Goal: Task Accomplishment & Management: Manage account settings

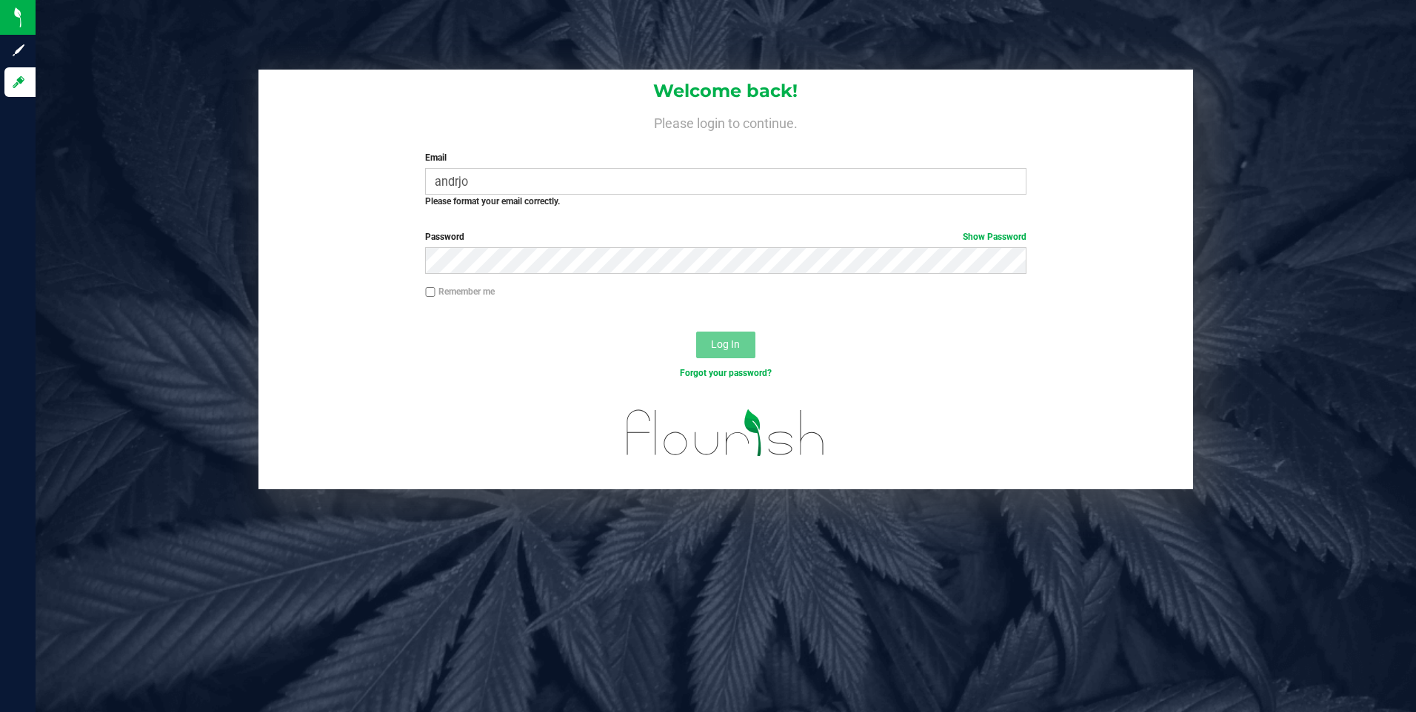
type input "[EMAIL_ADDRESS][DOMAIN_NAME]"
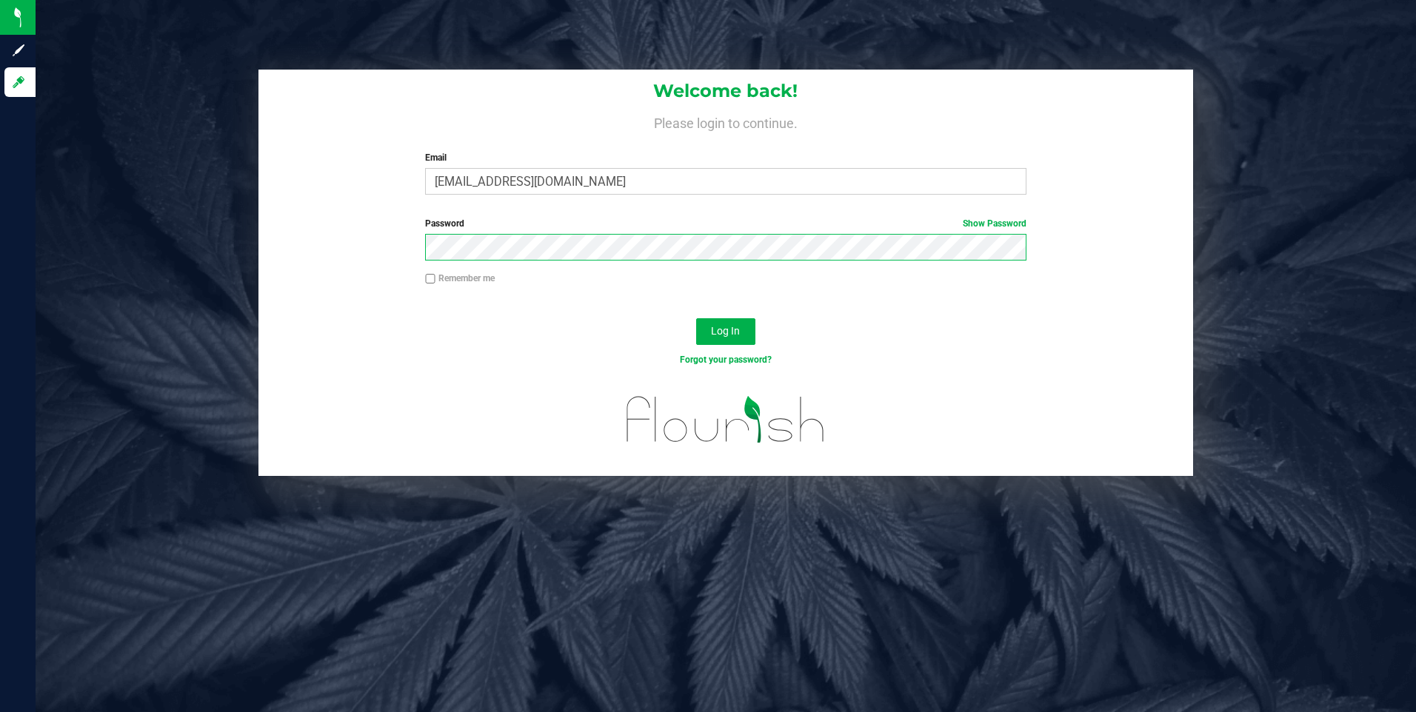
click at [696, 318] on button "Log In" at bounding box center [725, 331] width 59 height 27
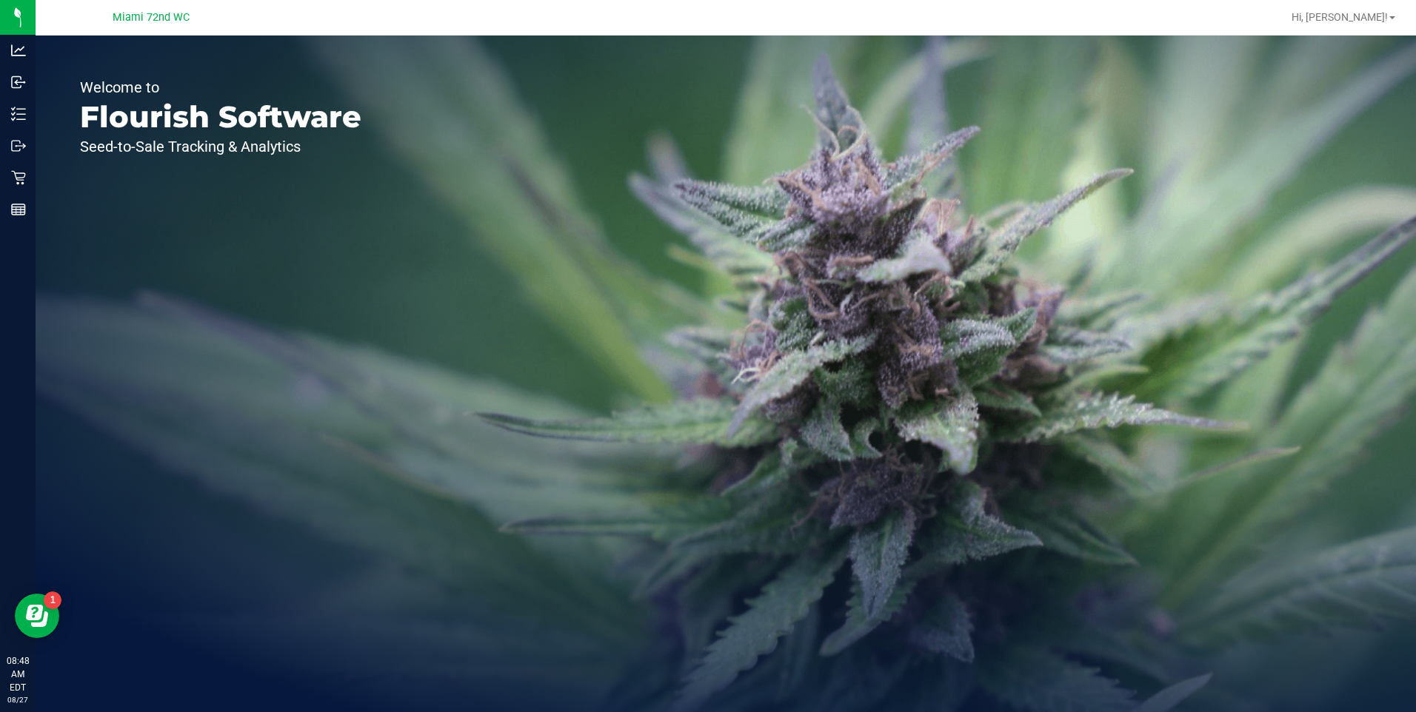
click at [24, 183] on icon at bounding box center [18, 178] width 14 height 14
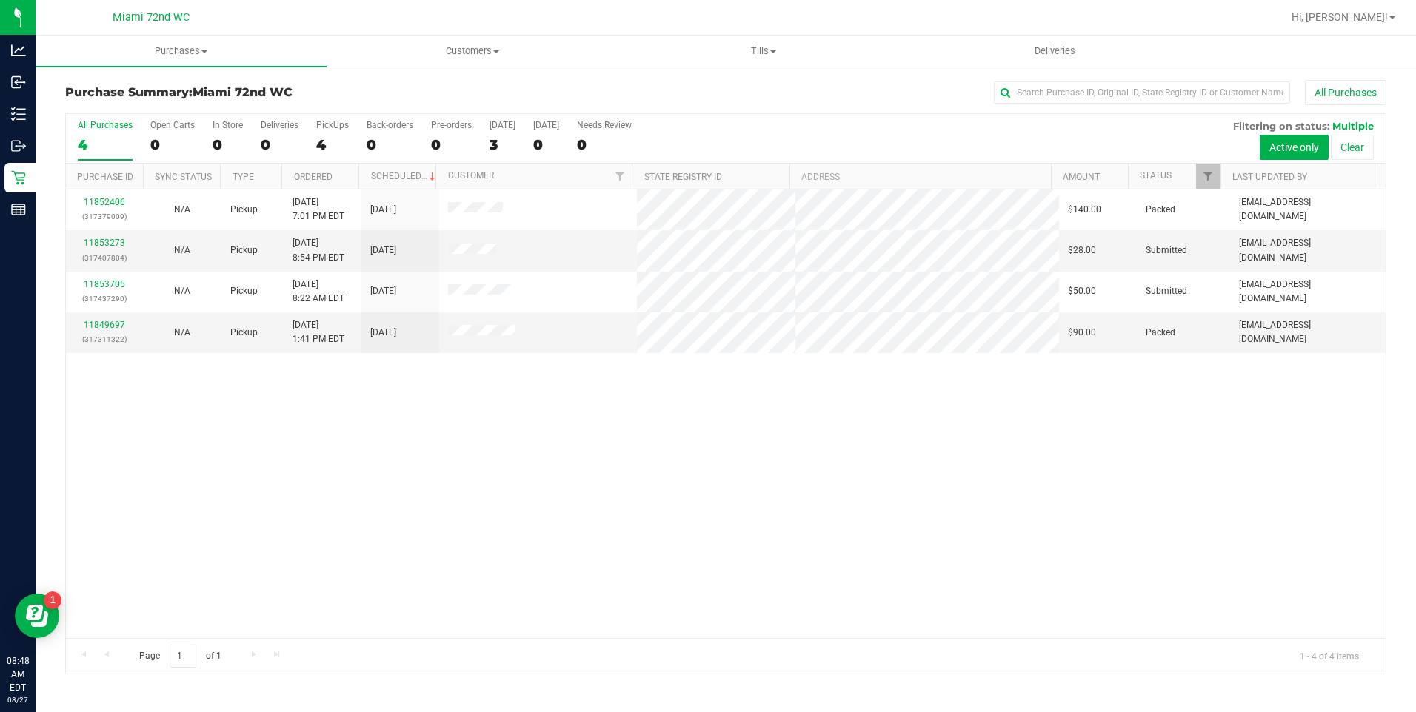
click at [396, 563] on div "11852406 (317379009) N/A Pickup [DATE] 7:01 PM EDT 8/27/2025 $140.00 Packed [EM…" at bounding box center [725, 414] width 1319 height 449
click at [103, 248] on div "11853273 (317407804)" at bounding box center [105, 250] width 60 height 28
click at [114, 244] on link "11853273" at bounding box center [104, 243] width 41 height 10
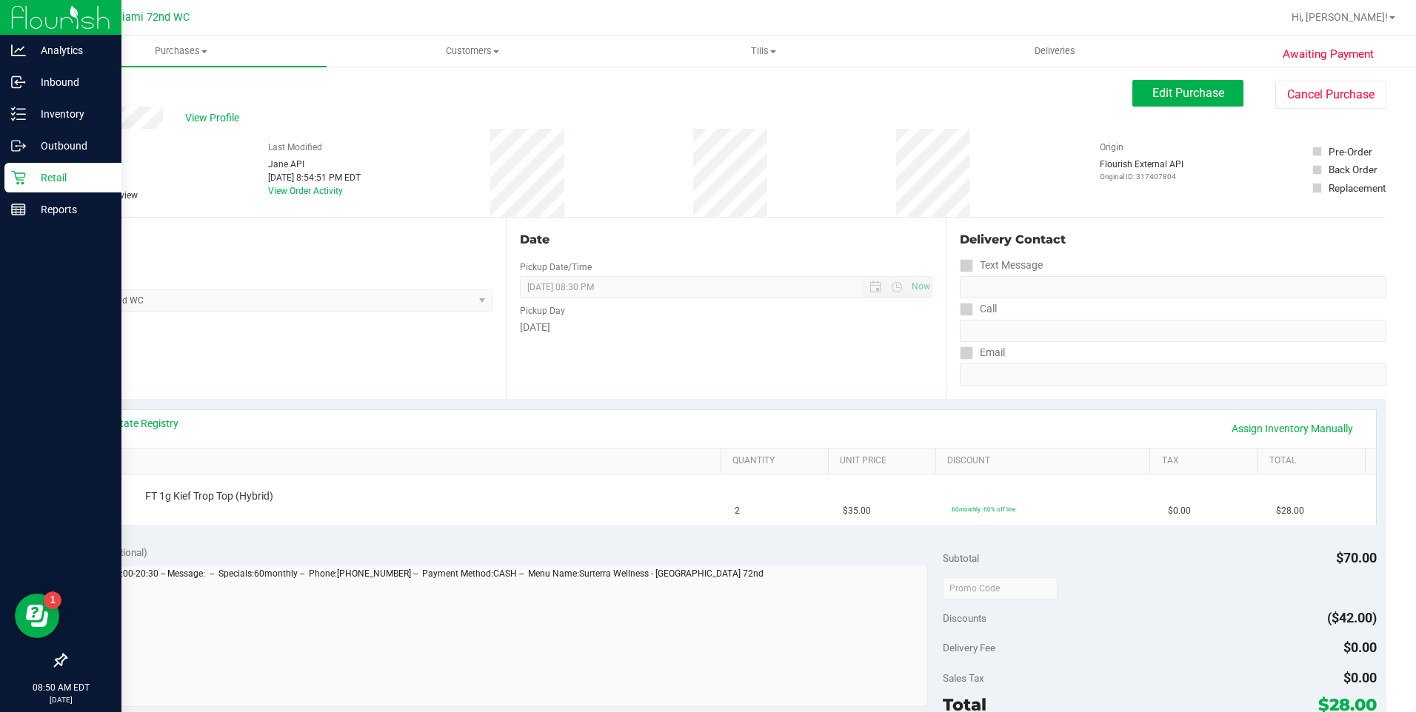
click at [23, 183] on icon at bounding box center [18, 178] width 14 height 14
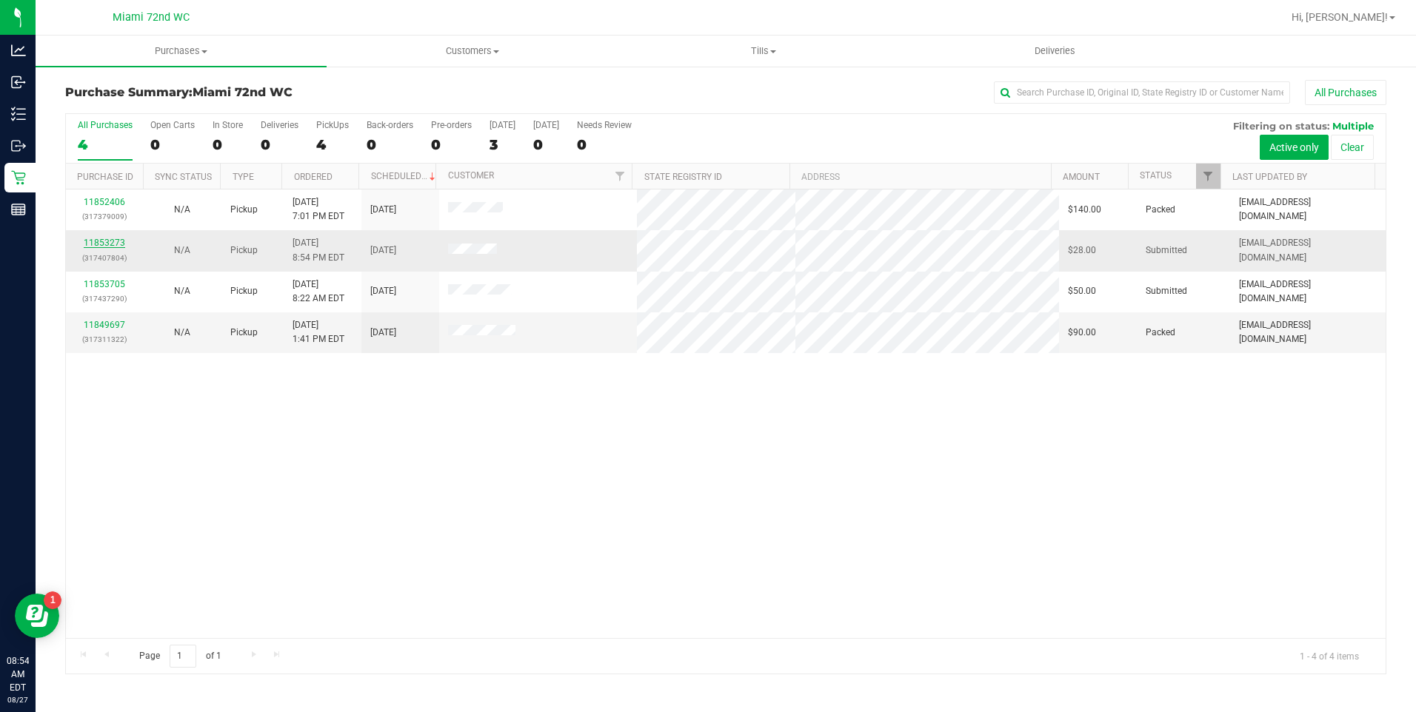
click at [116, 243] on link "11853273" at bounding box center [104, 243] width 41 height 10
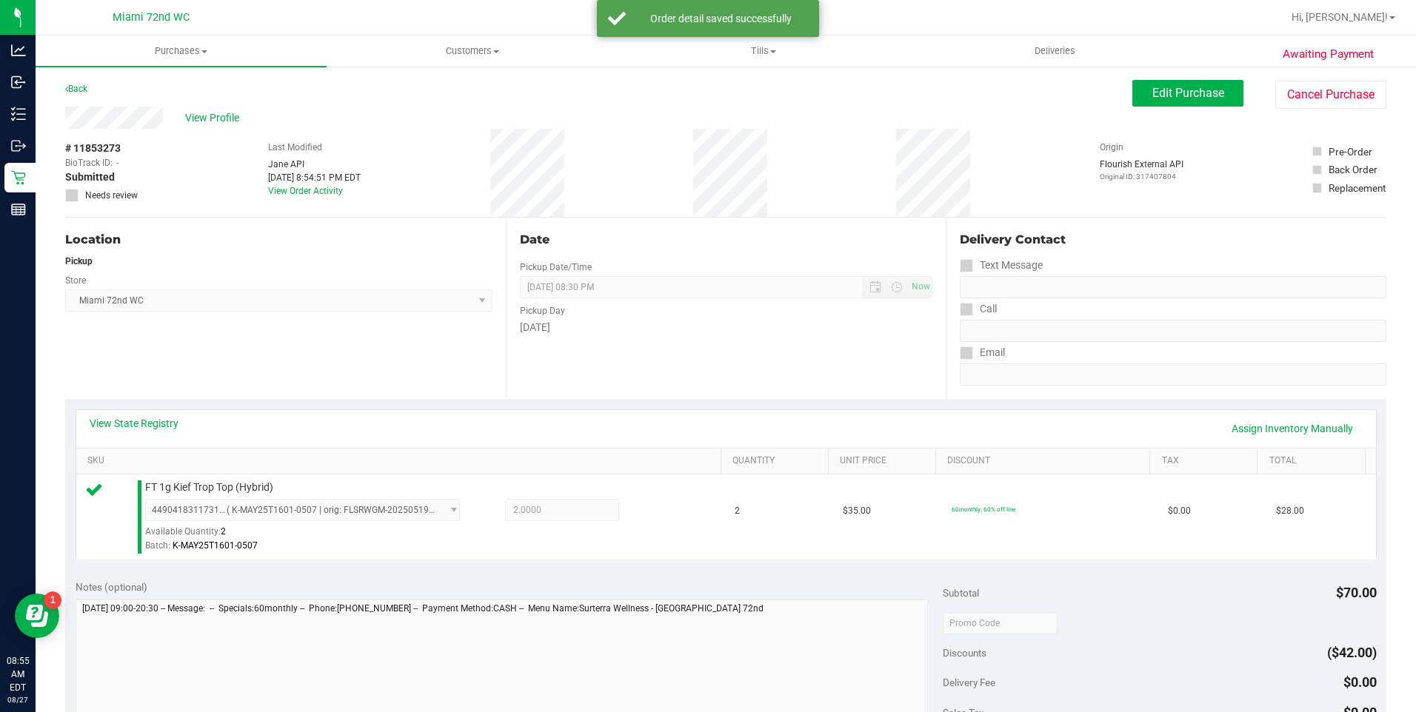
scroll to position [131, 0]
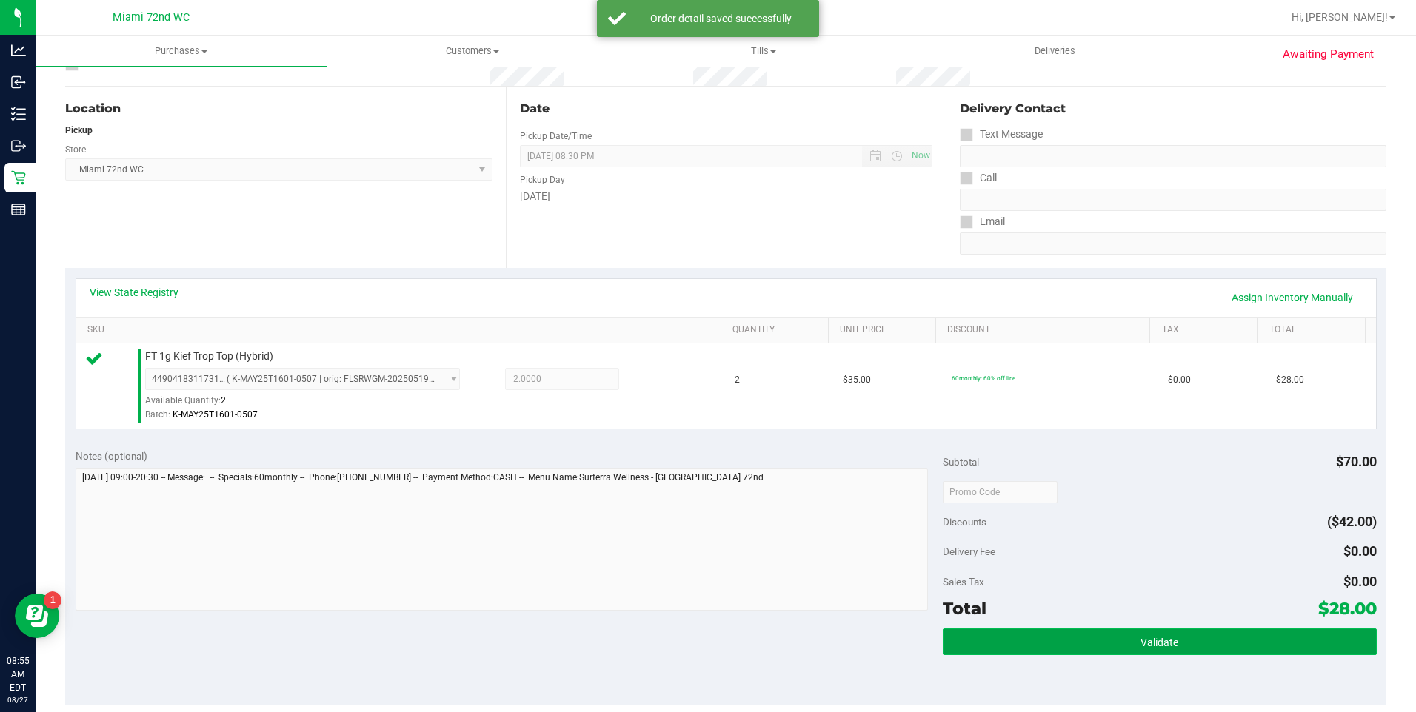
click at [1208, 638] on button "Validate" at bounding box center [1160, 642] width 434 height 27
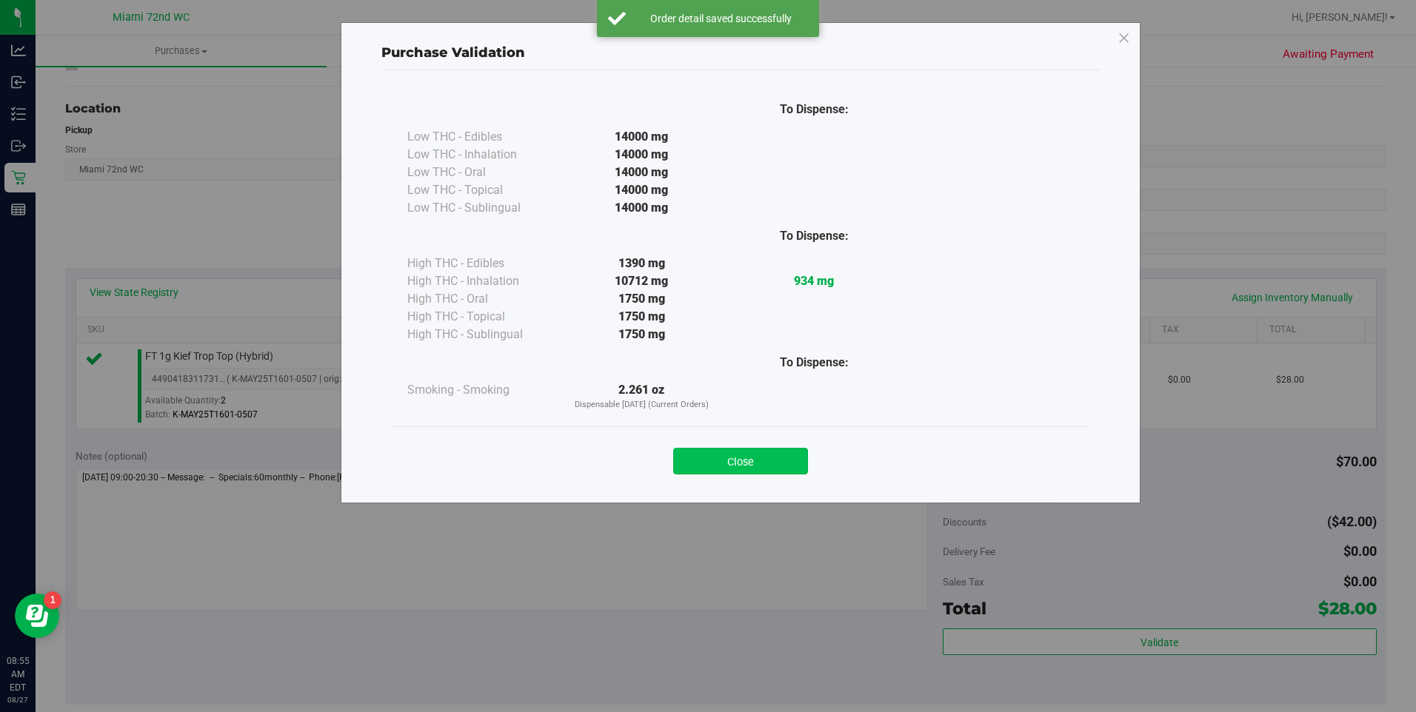
click at [780, 459] on button "Close" at bounding box center [740, 461] width 135 height 27
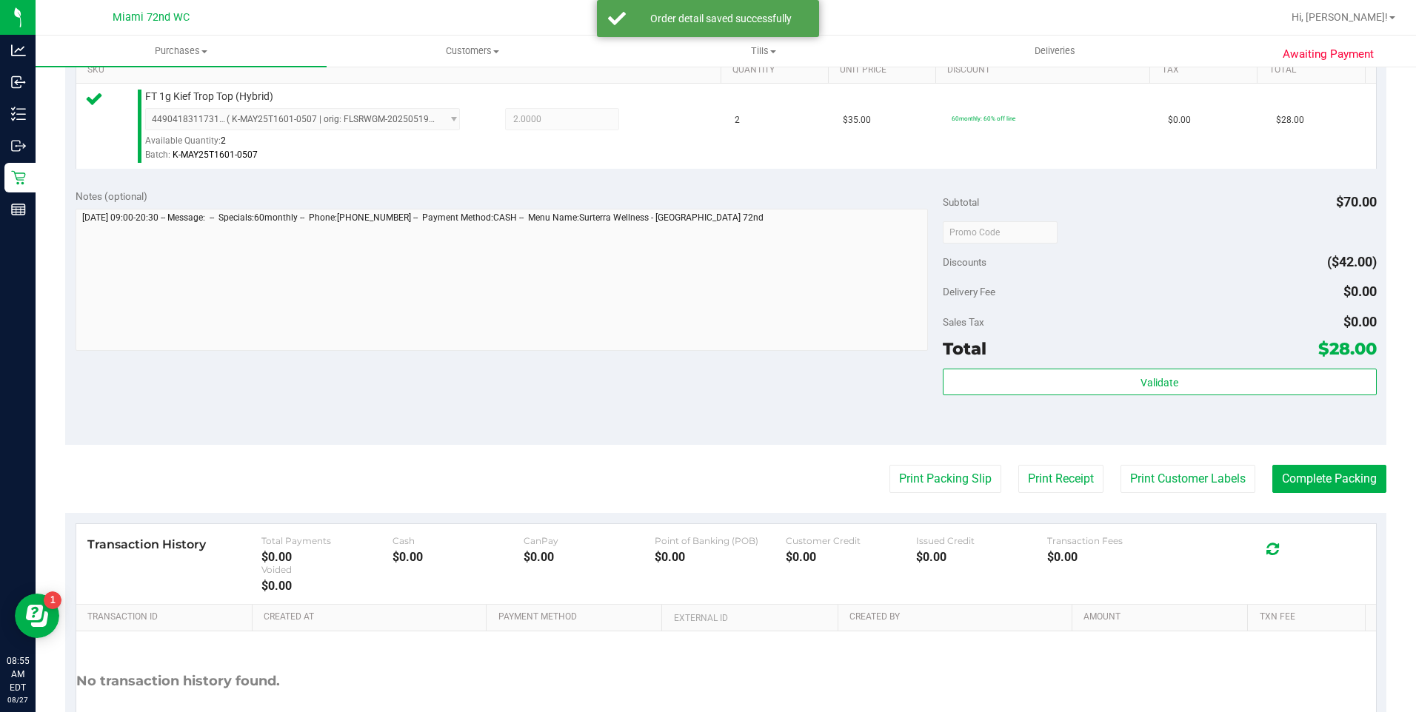
scroll to position [392, 0]
click at [942, 470] on button "Print Packing Slip" at bounding box center [945, 478] width 112 height 28
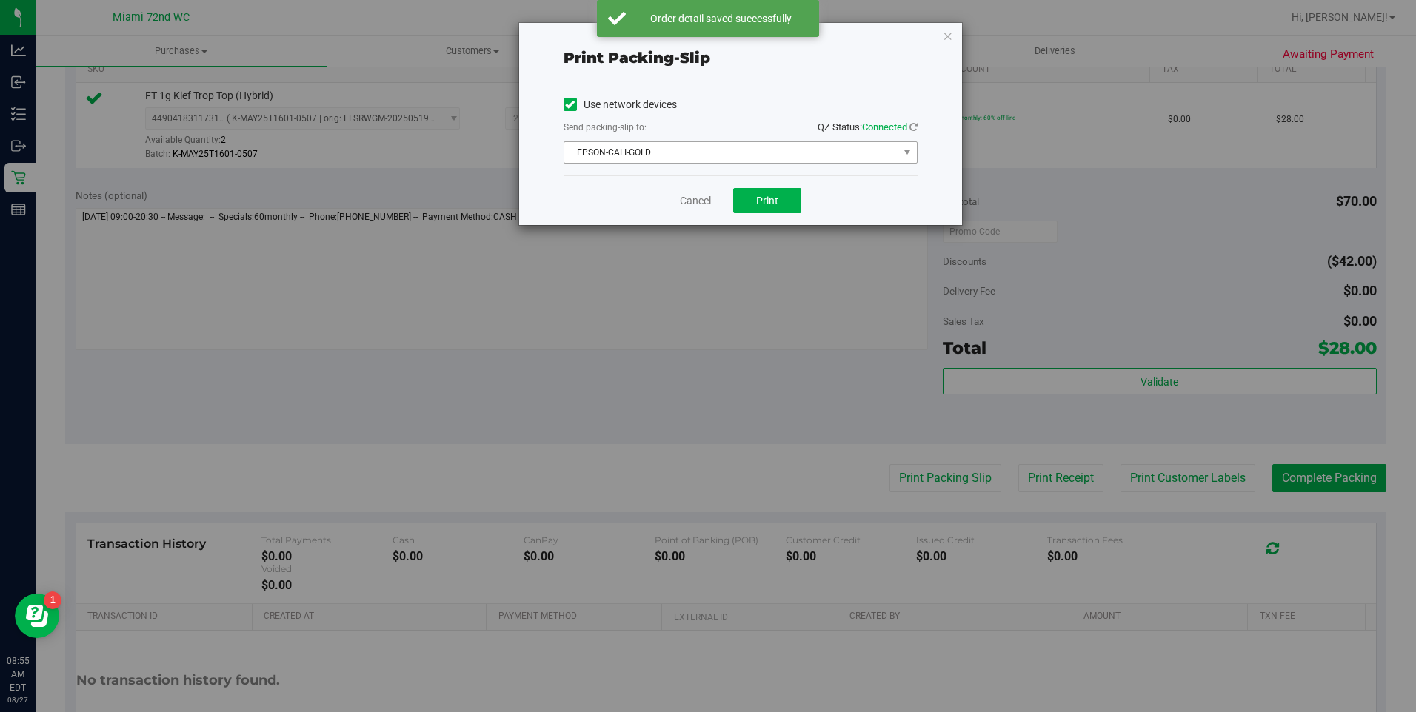
click at [856, 156] on span "EPSON-CALI-GOLD" at bounding box center [731, 152] width 334 height 21
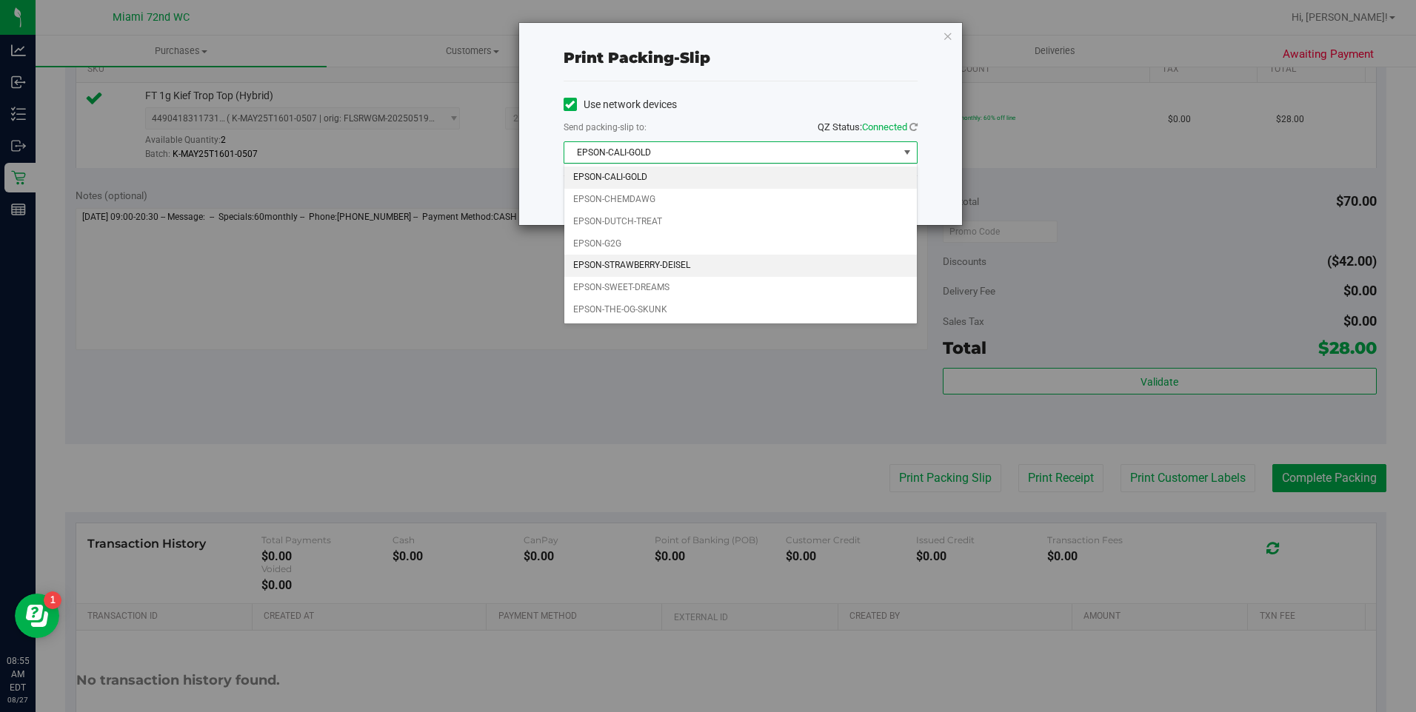
click at [760, 263] on li "EPSON-STRAWBERRY-DEISEL" at bounding box center [740, 266] width 352 height 22
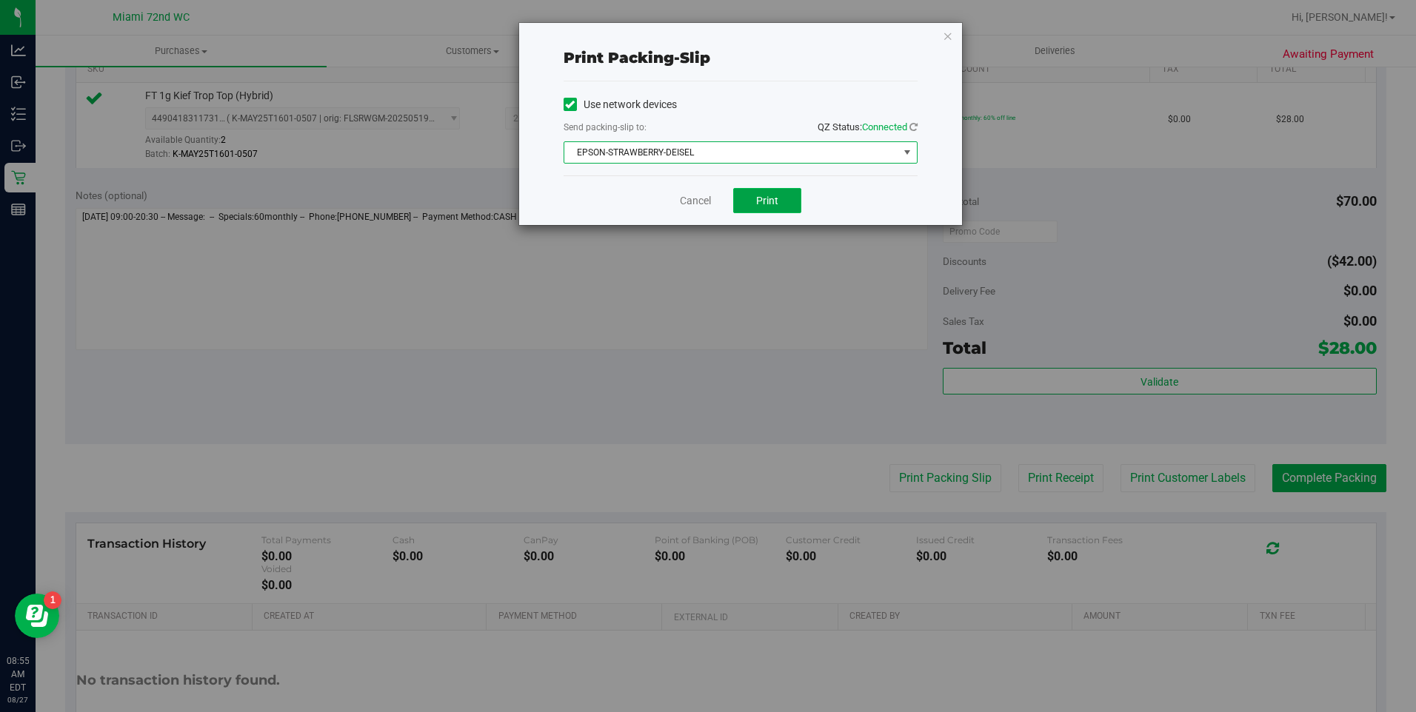
click at [789, 198] on button "Print" at bounding box center [767, 200] width 68 height 25
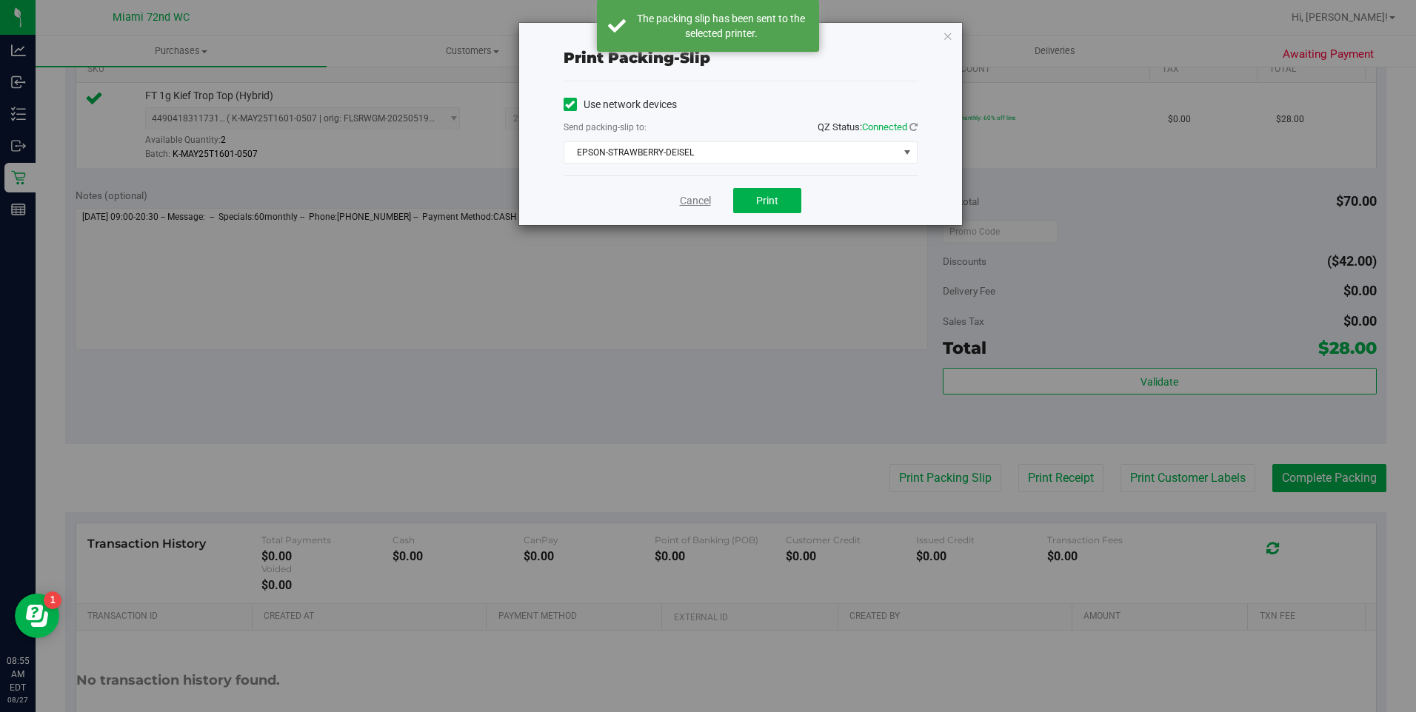
click at [700, 202] on link "Cancel" at bounding box center [695, 201] width 31 height 16
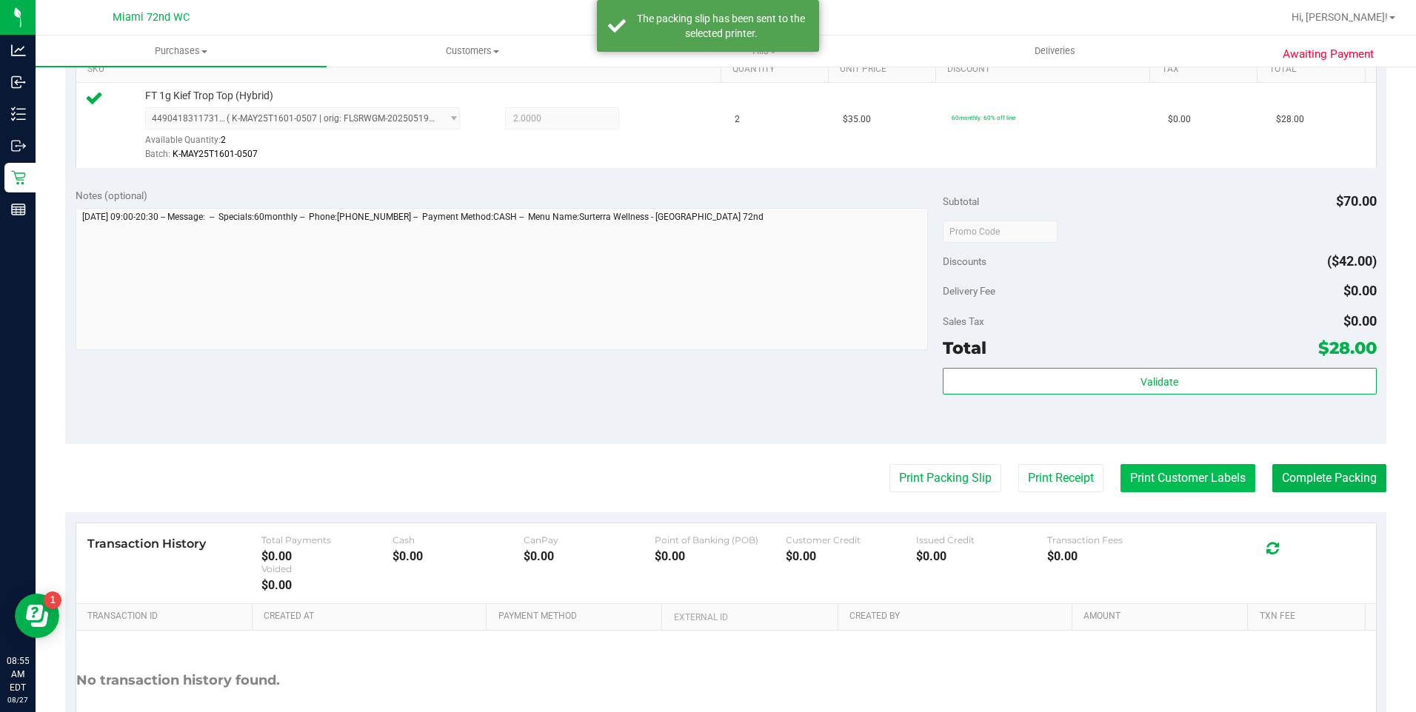
click at [1188, 481] on button "Print Customer Labels" at bounding box center [1187, 478] width 135 height 28
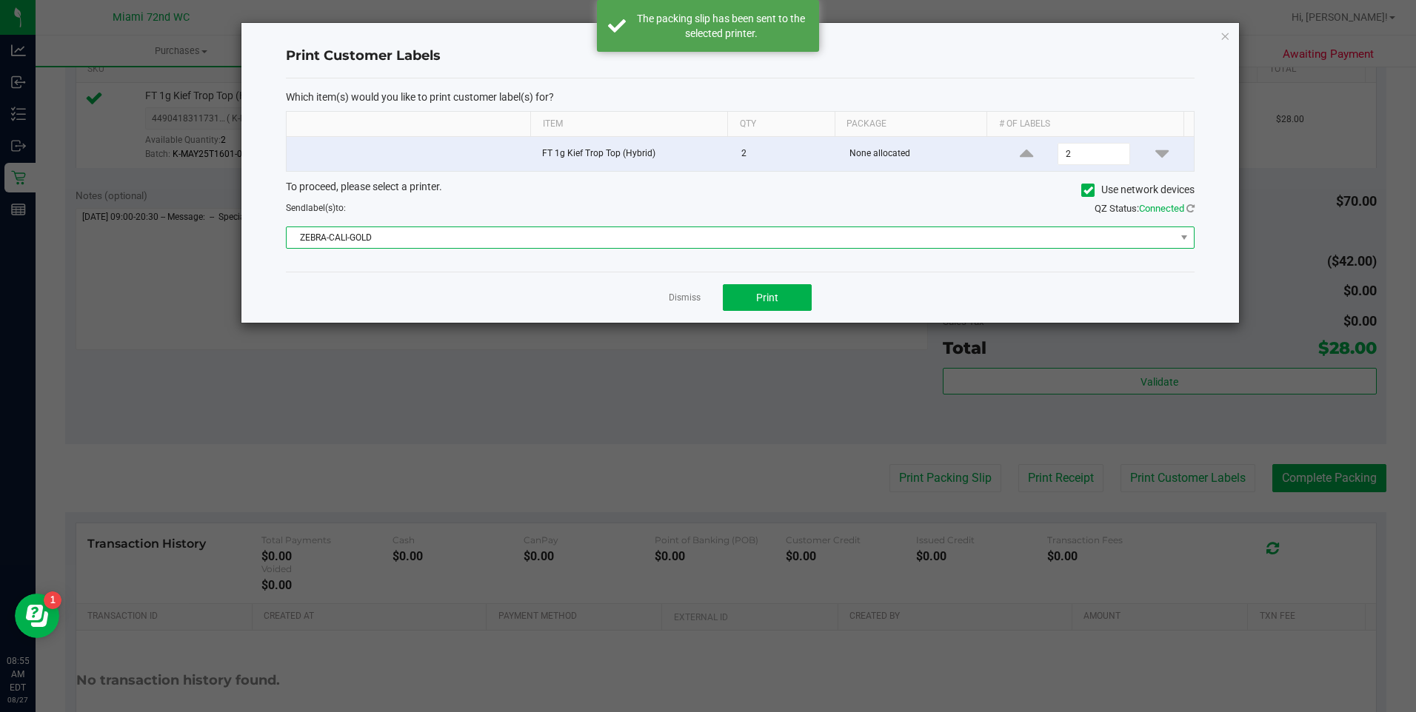
click at [726, 235] on span "ZEBRA-CALI-GOLD" at bounding box center [731, 237] width 888 height 21
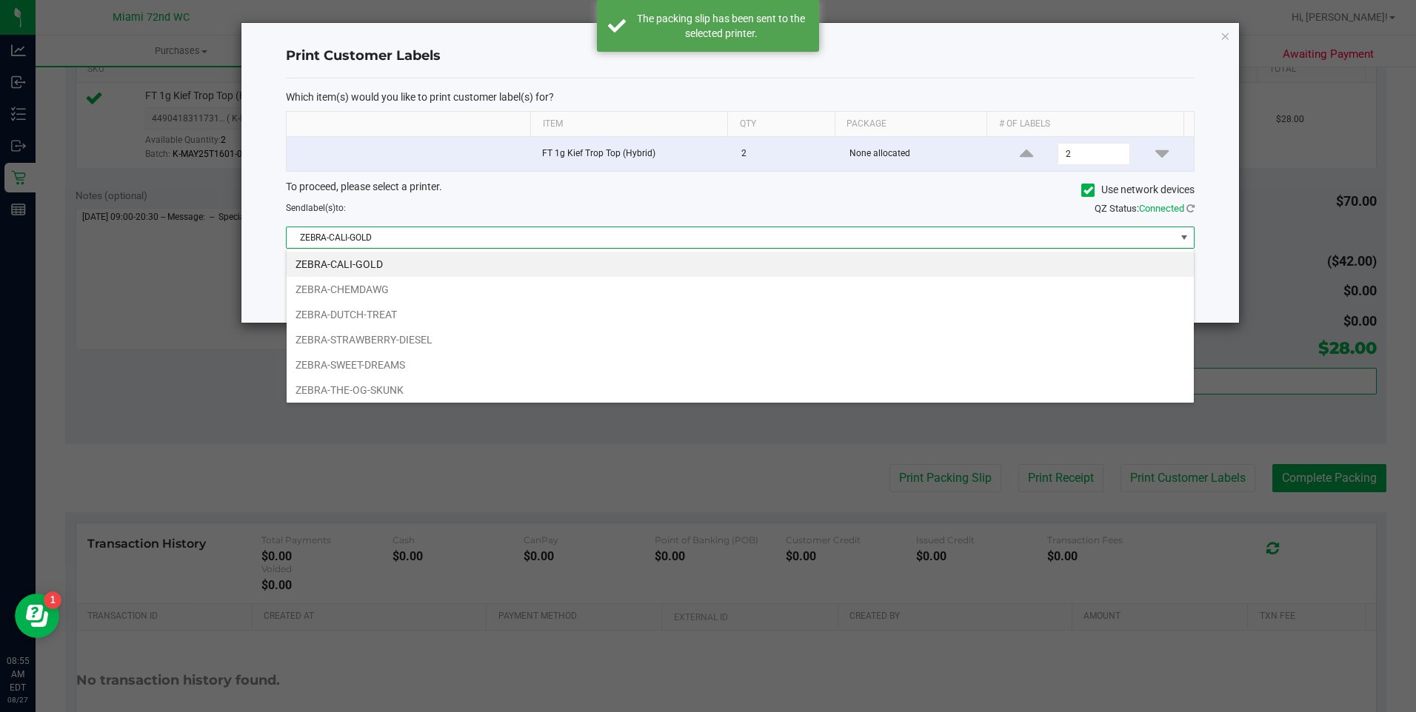
scroll to position [22, 908]
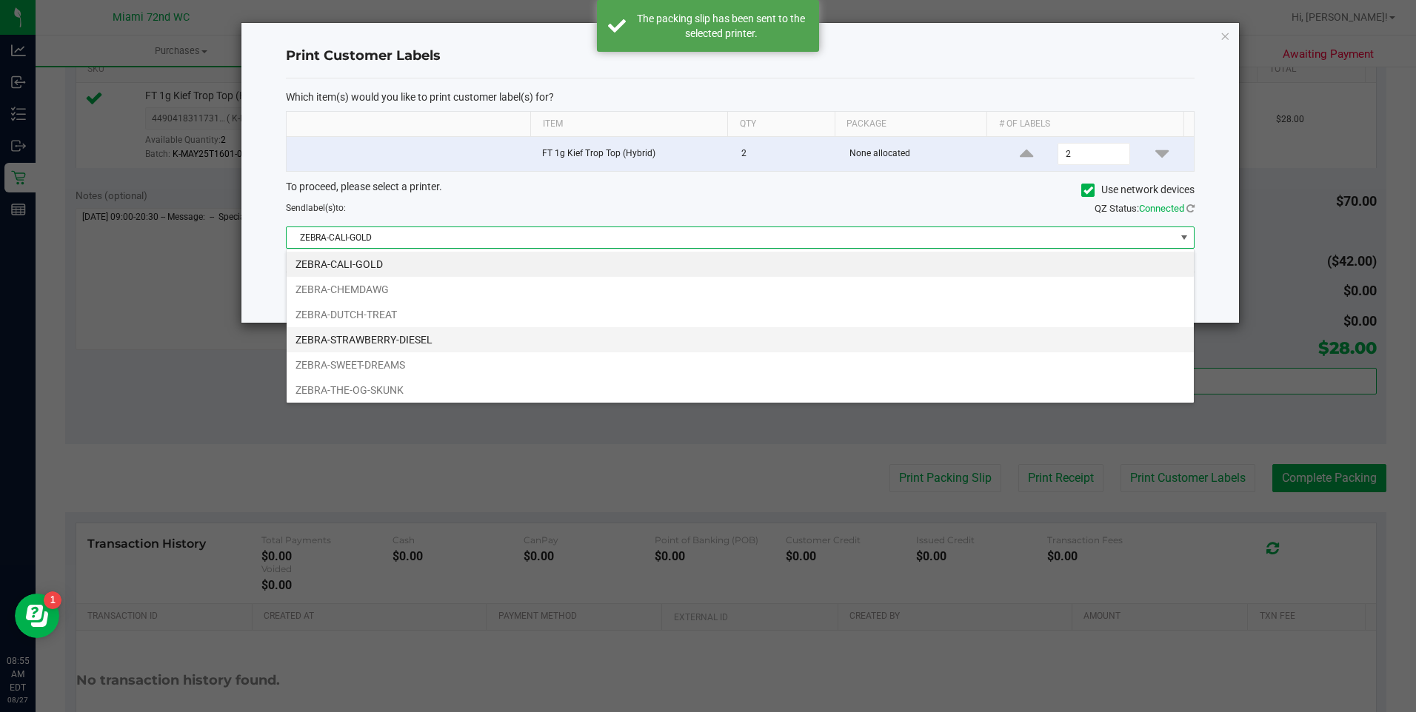
click at [500, 343] on li "ZEBRA-STRAWBERRY-DIESEL" at bounding box center [740, 339] width 907 height 25
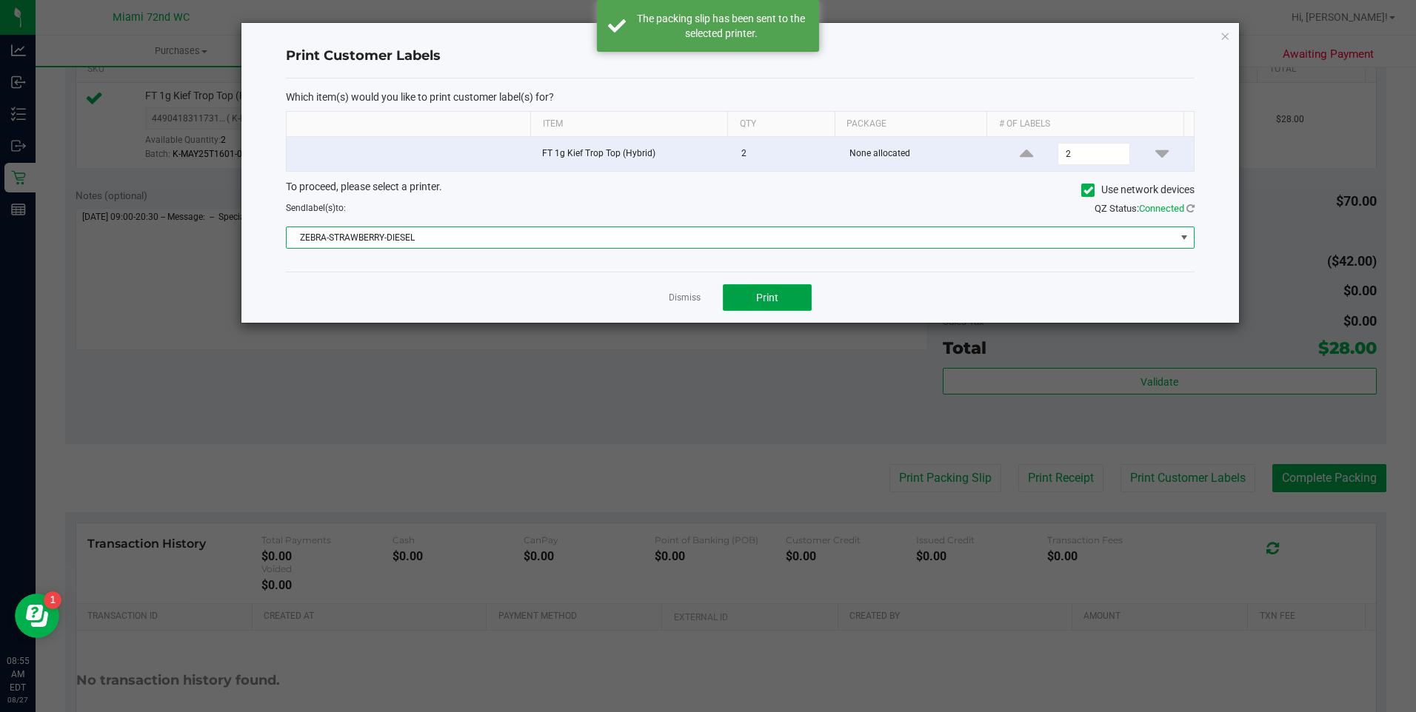
click at [780, 301] on button "Print" at bounding box center [767, 297] width 89 height 27
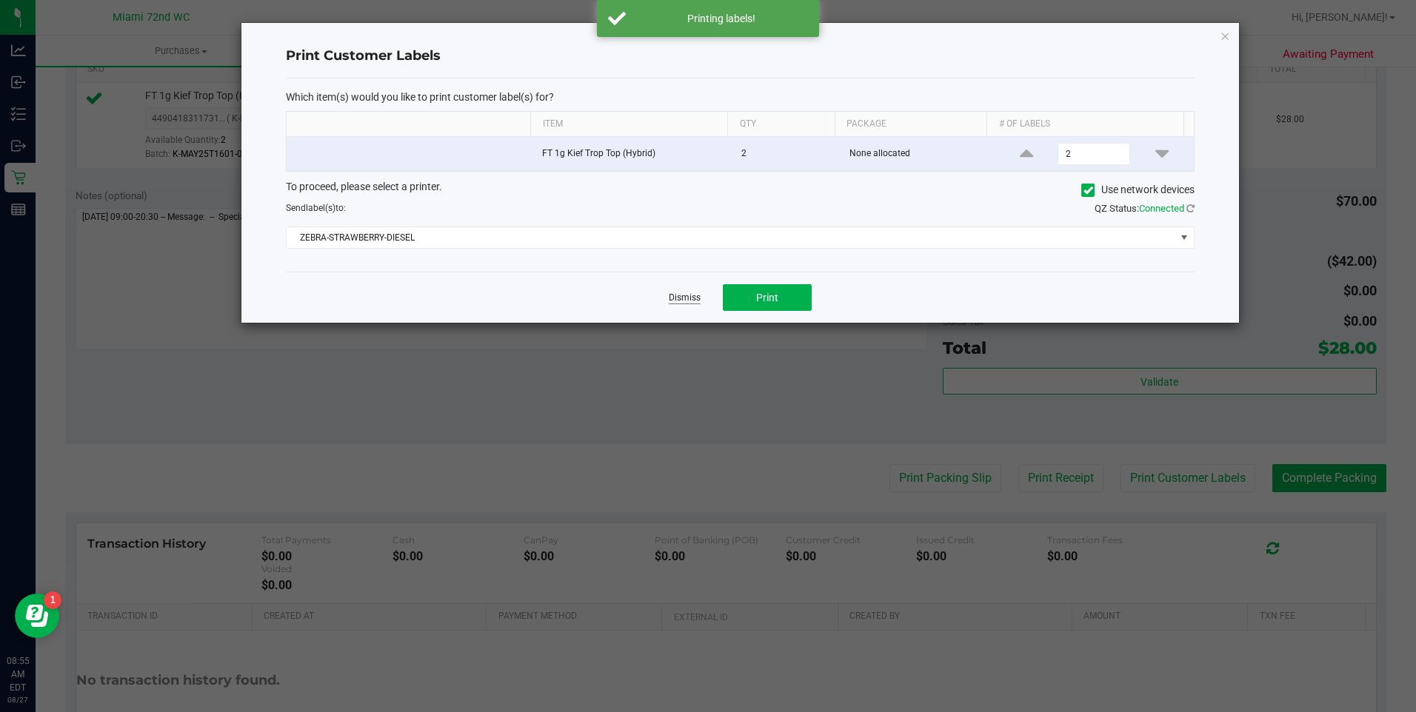
click at [690, 295] on link "Dismiss" at bounding box center [685, 298] width 32 height 13
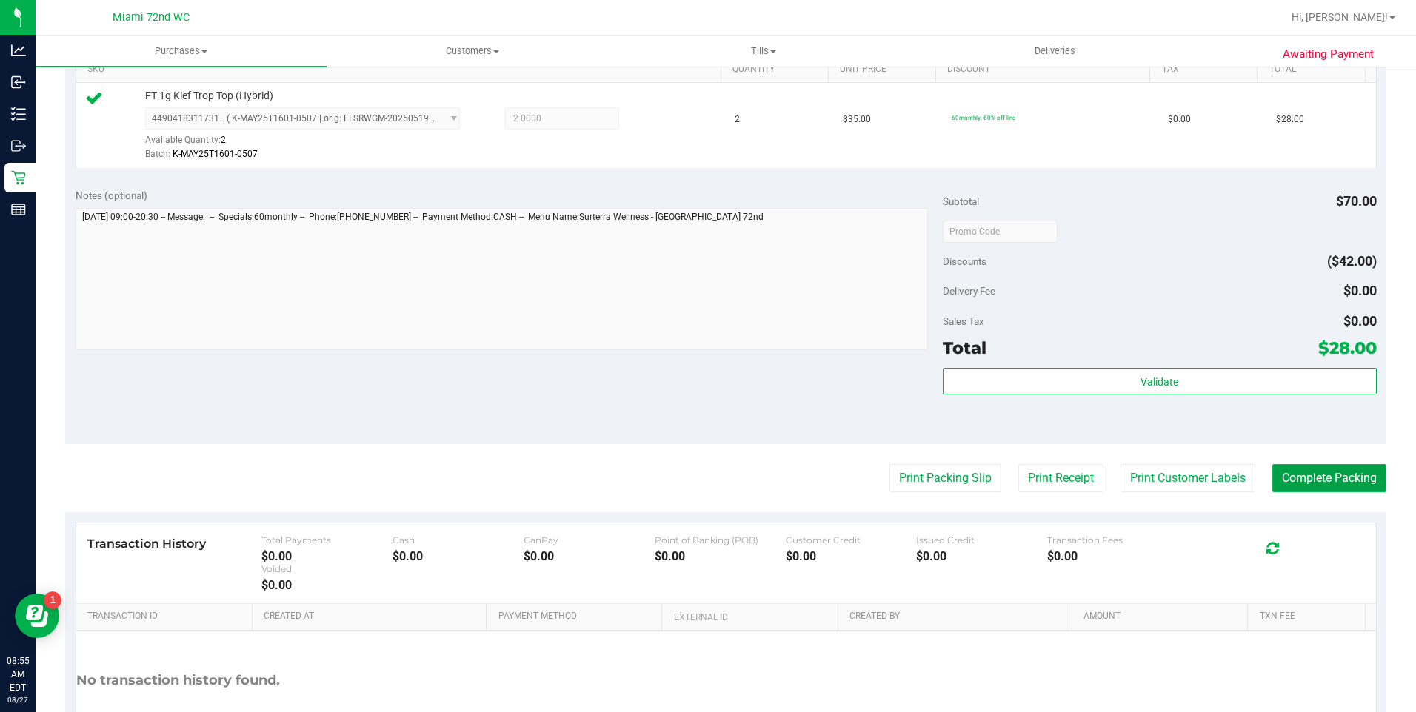
click at [1322, 477] on button "Complete Packing" at bounding box center [1329, 478] width 114 height 28
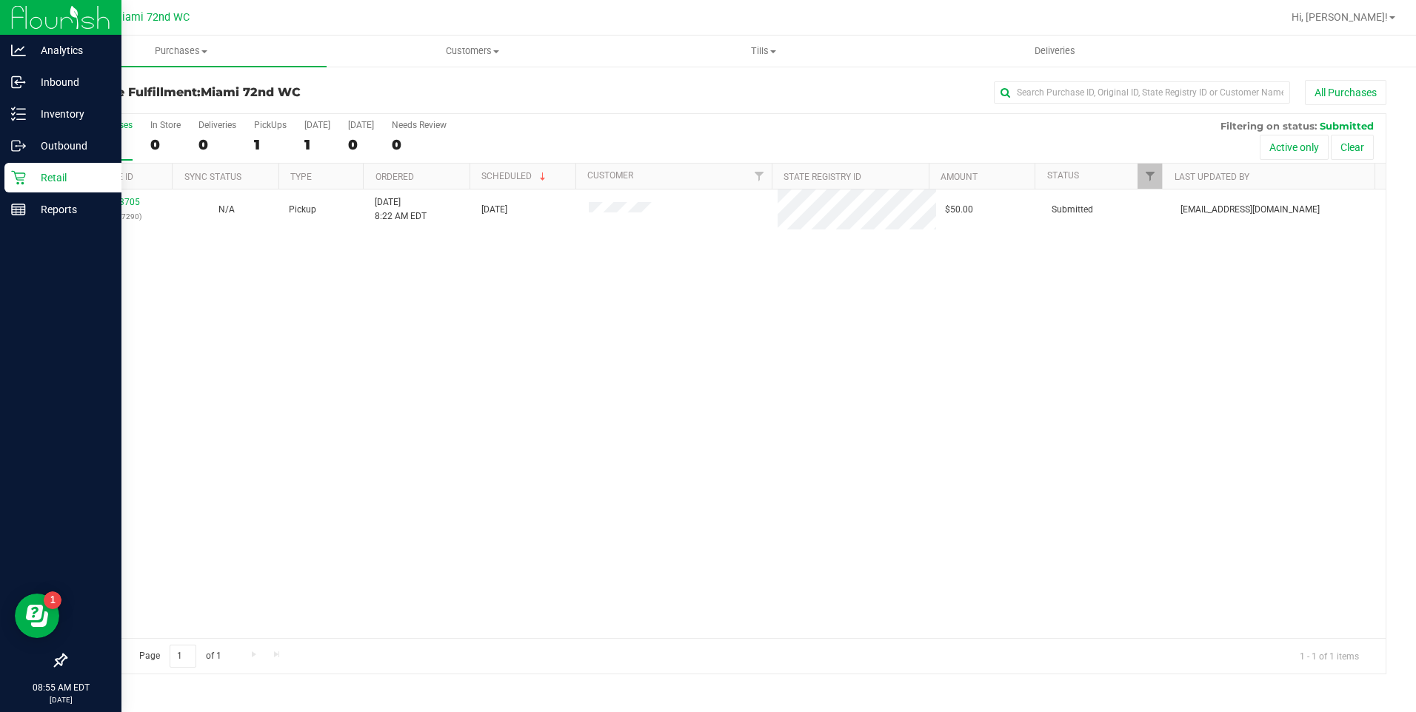
click at [9, 178] on div "Retail" at bounding box center [62, 178] width 117 height 30
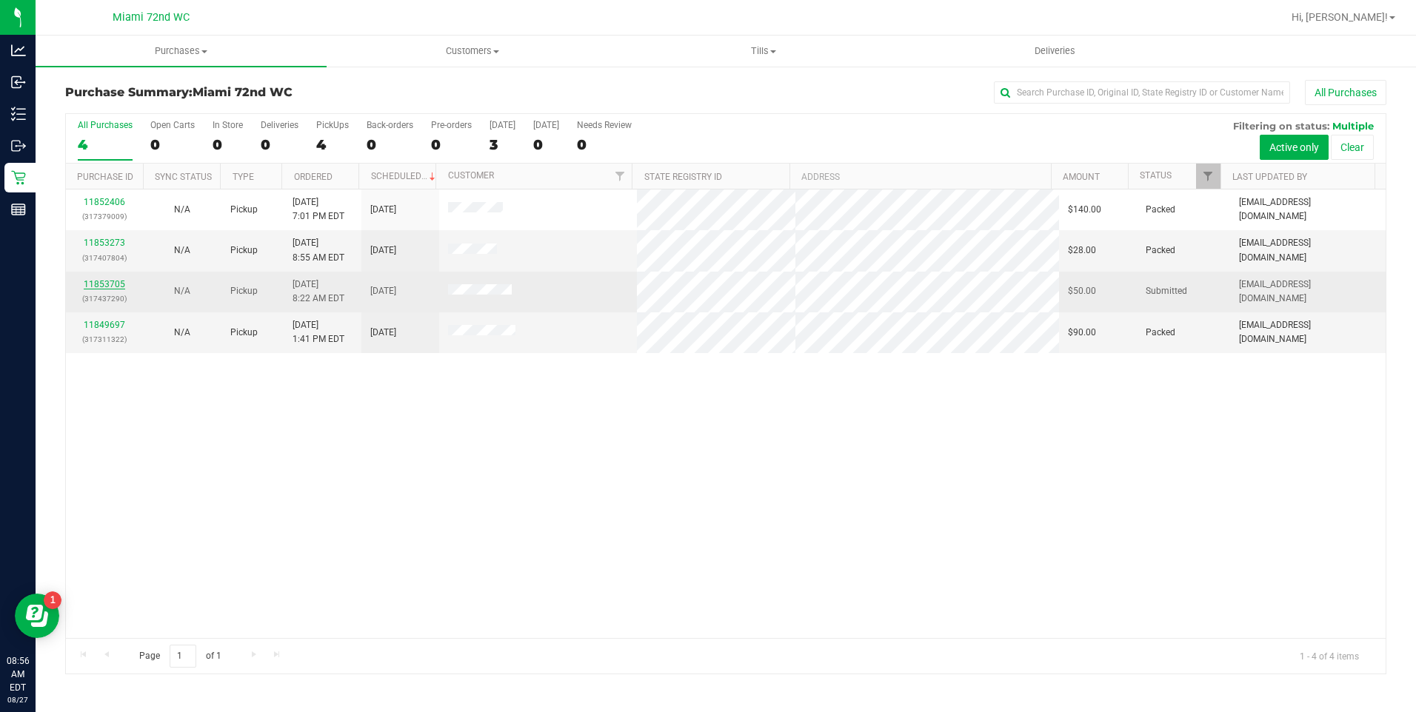
click at [96, 281] on link "11853705" at bounding box center [104, 284] width 41 height 10
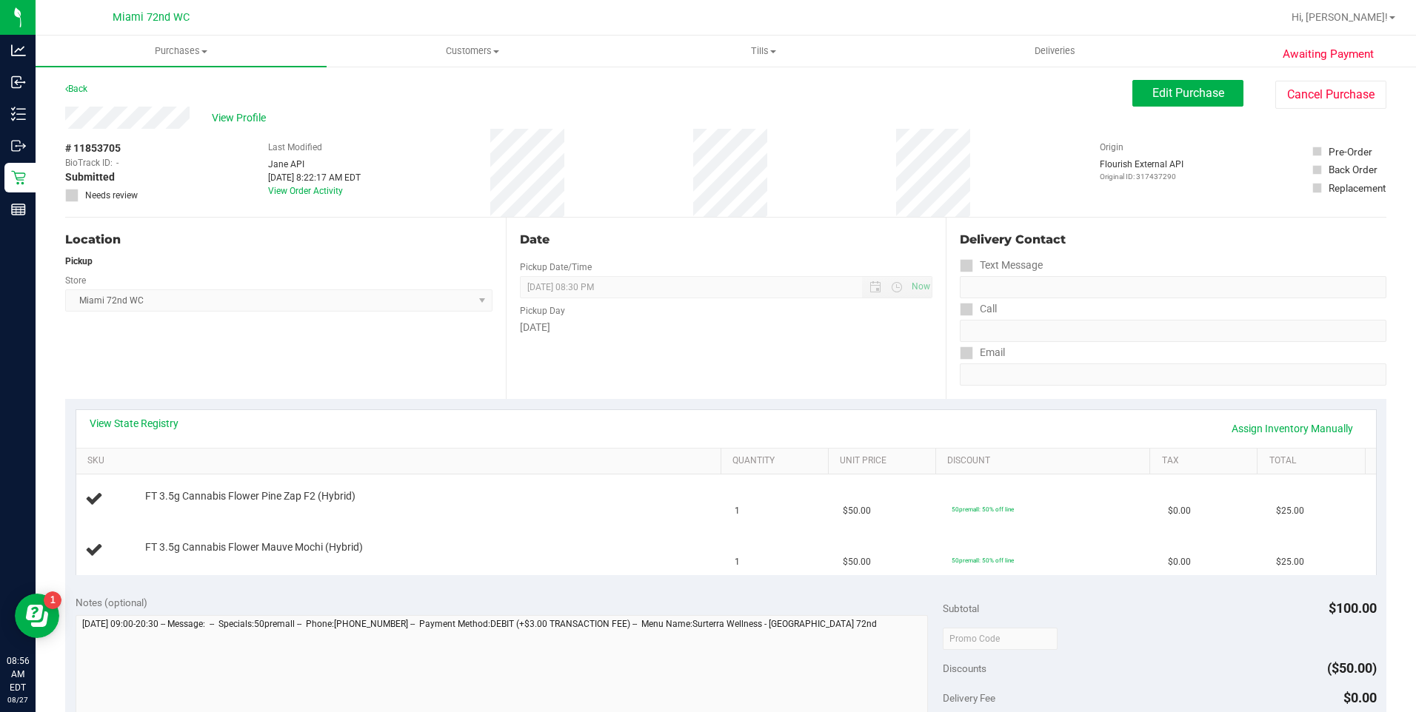
click at [406, 366] on div "Location Pickup Store [GEOGRAPHIC_DATA] 72nd WC Select Store [PERSON_NAME][GEOG…" at bounding box center [285, 308] width 441 height 181
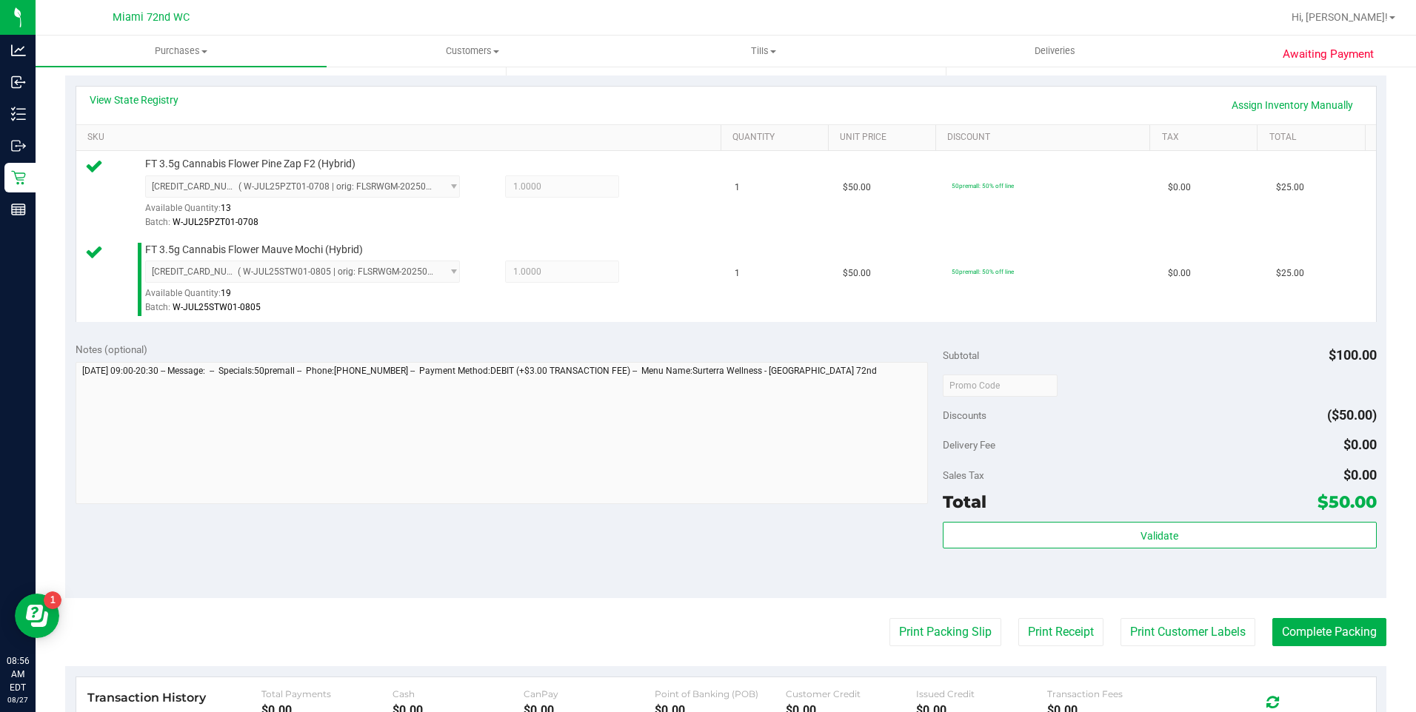
scroll to position [375, 0]
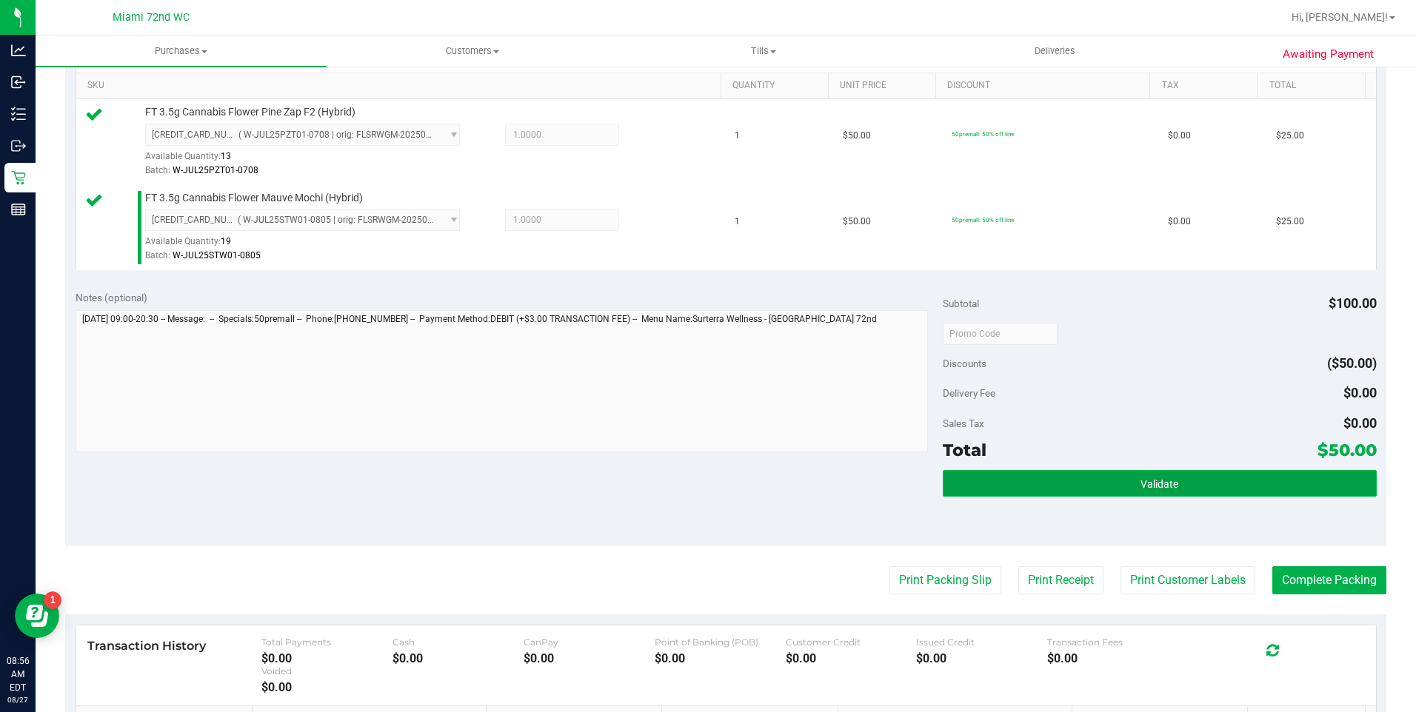
click at [1162, 475] on button "Validate" at bounding box center [1160, 483] width 434 height 27
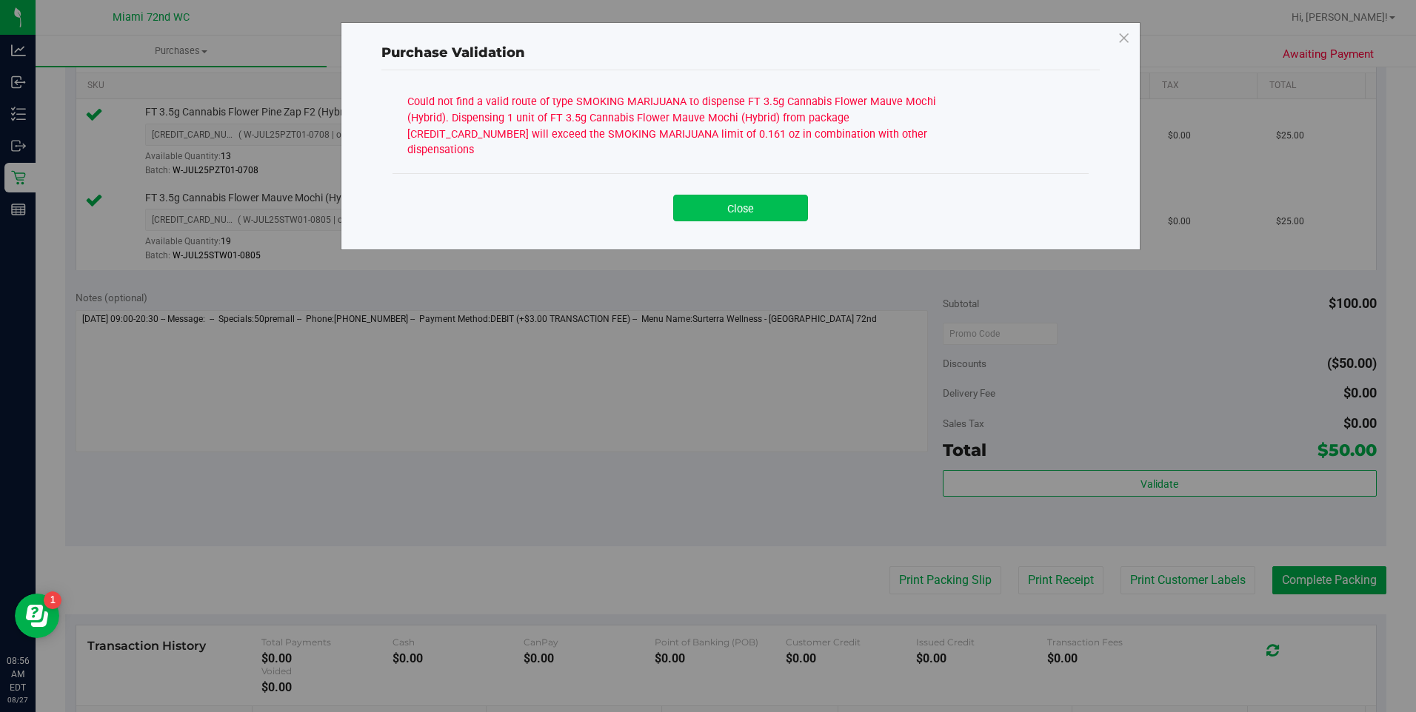
click at [756, 195] on button "Close" at bounding box center [740, 208] width 135 height 27
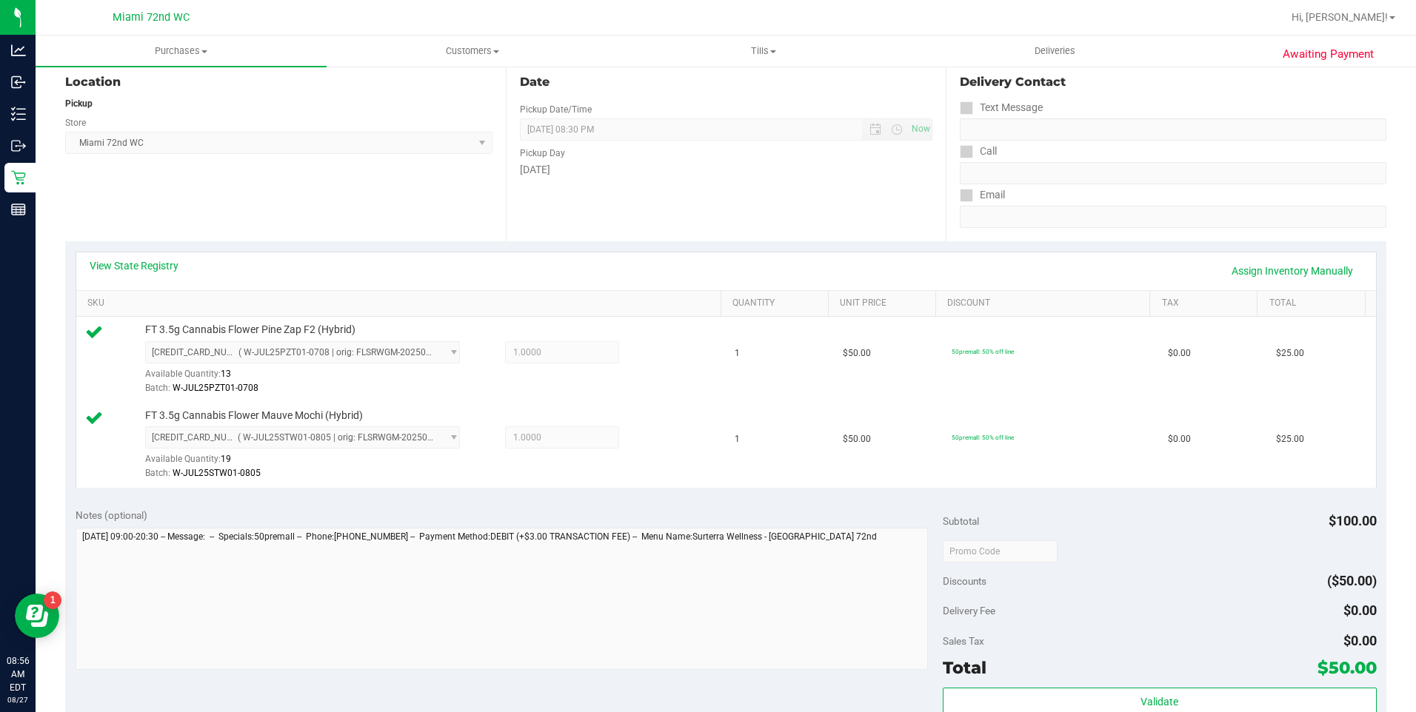
scroll to position [0, 0]
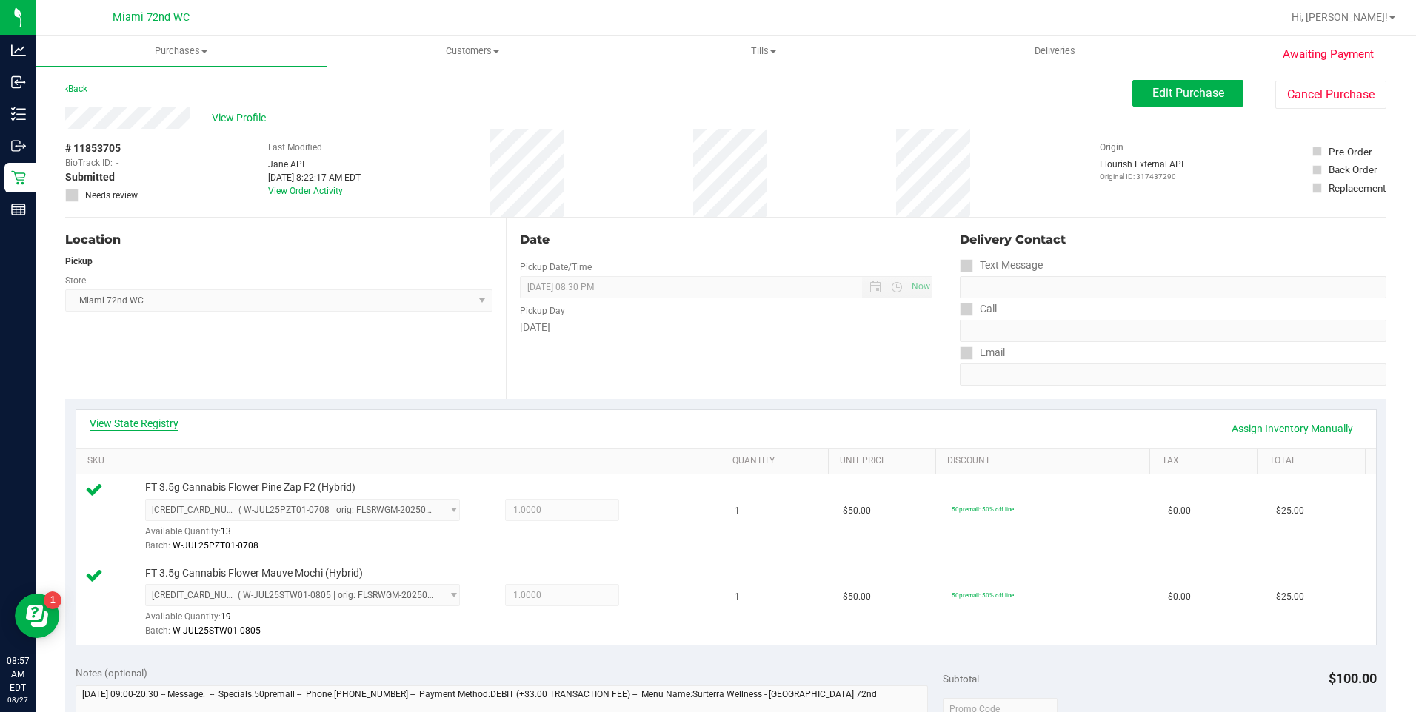
click at [155, 423] on link "View State Registry" at bounding box center [134, 423] width 89 height 15
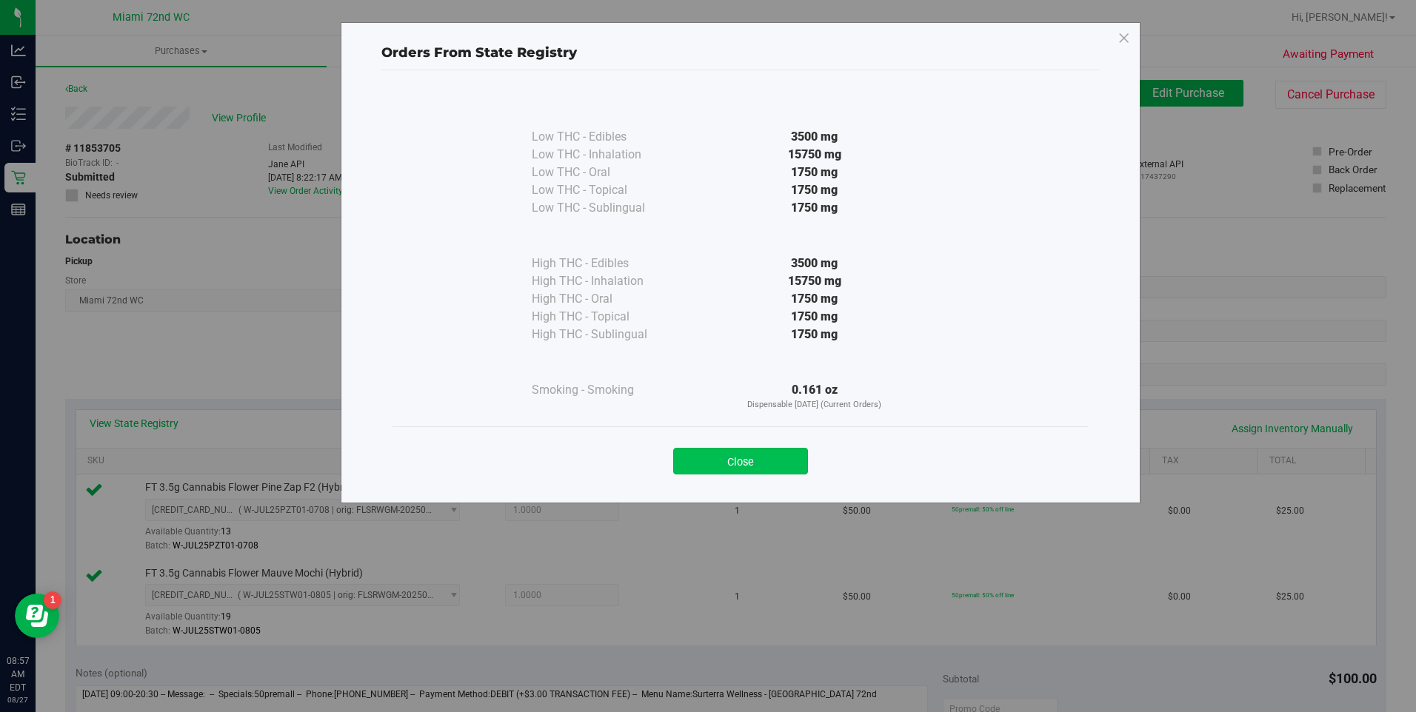
click at [740, 453] on button "Close" at bounding box center [740, 461] width 135 height 27
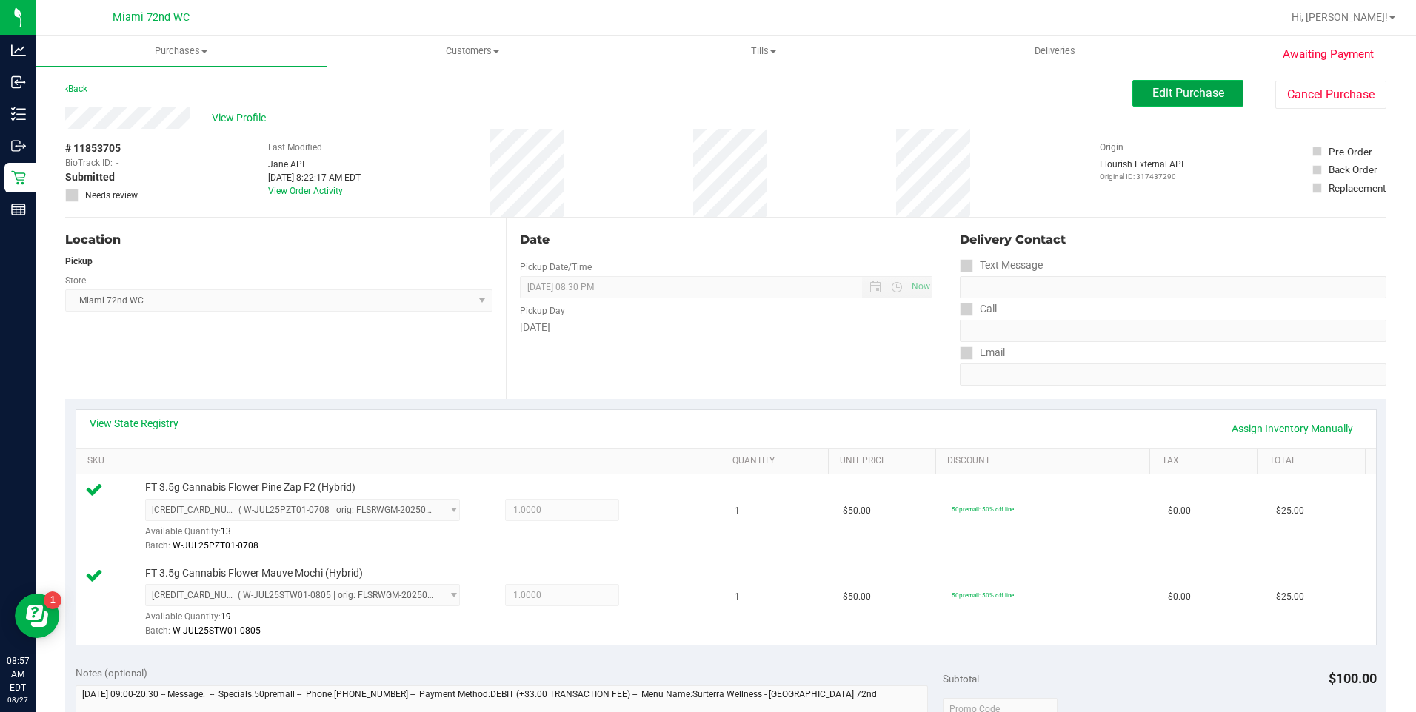
click at [1155, 86] on button "Edit Purchase" at bounding box center [1187, 93] width 111 height 27
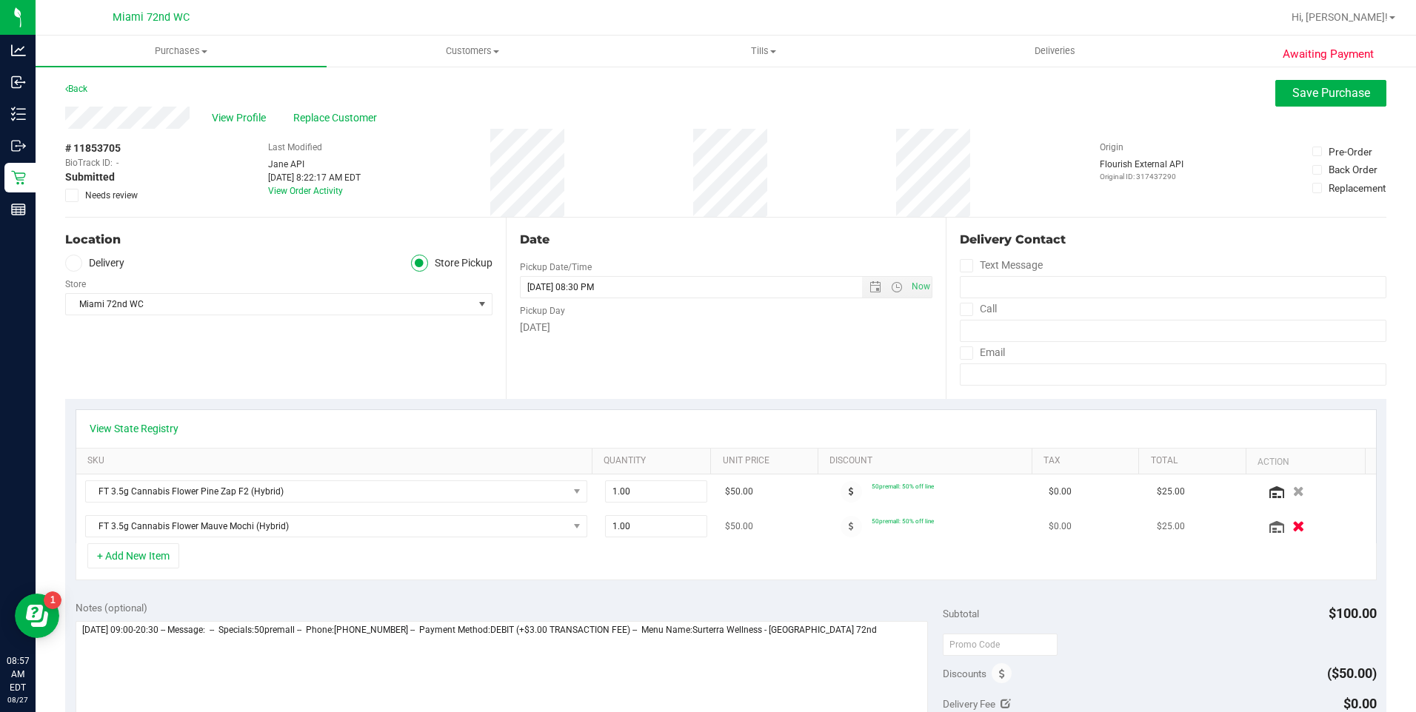
click at [1292, 524] on icon "button" at bounding box center [1298, 526] width 13 height 11
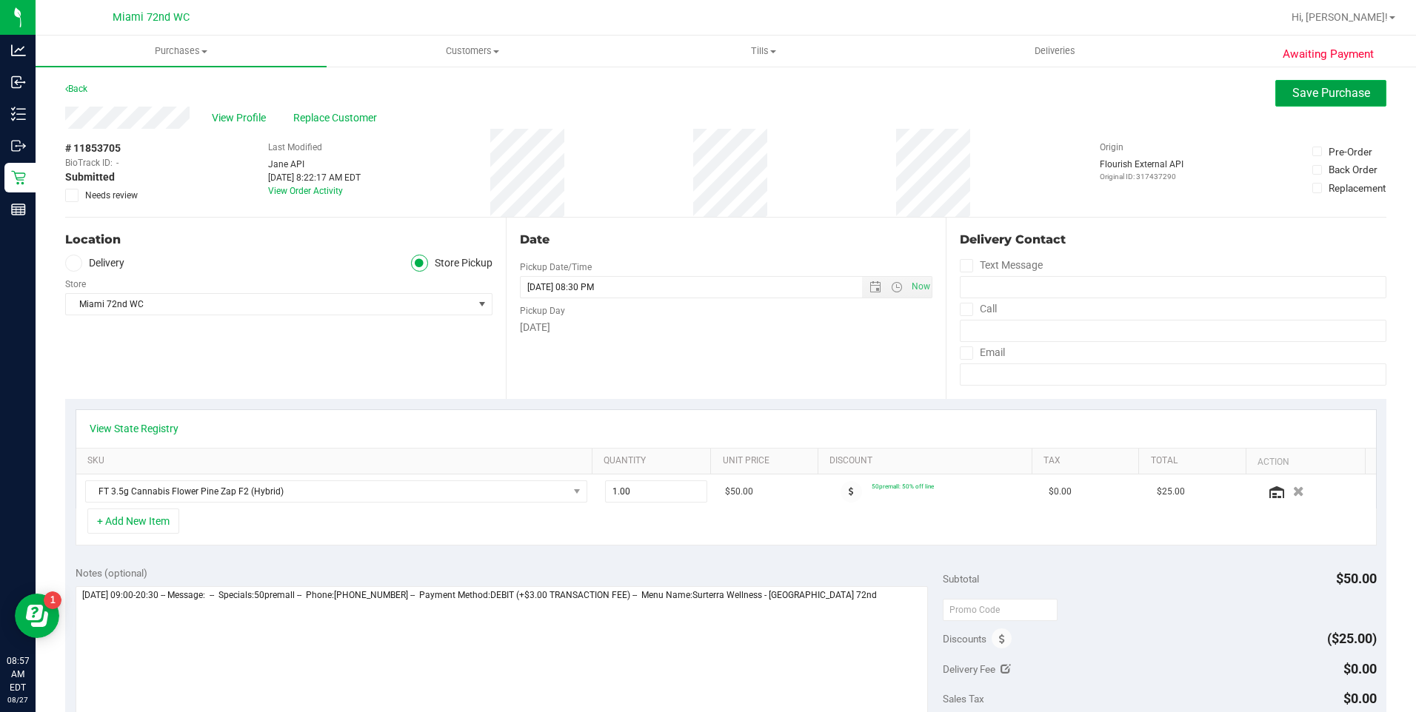
click at [1327, 91] on span "Save Purchase" at bounding box center [1331, 93] width 78 height 14
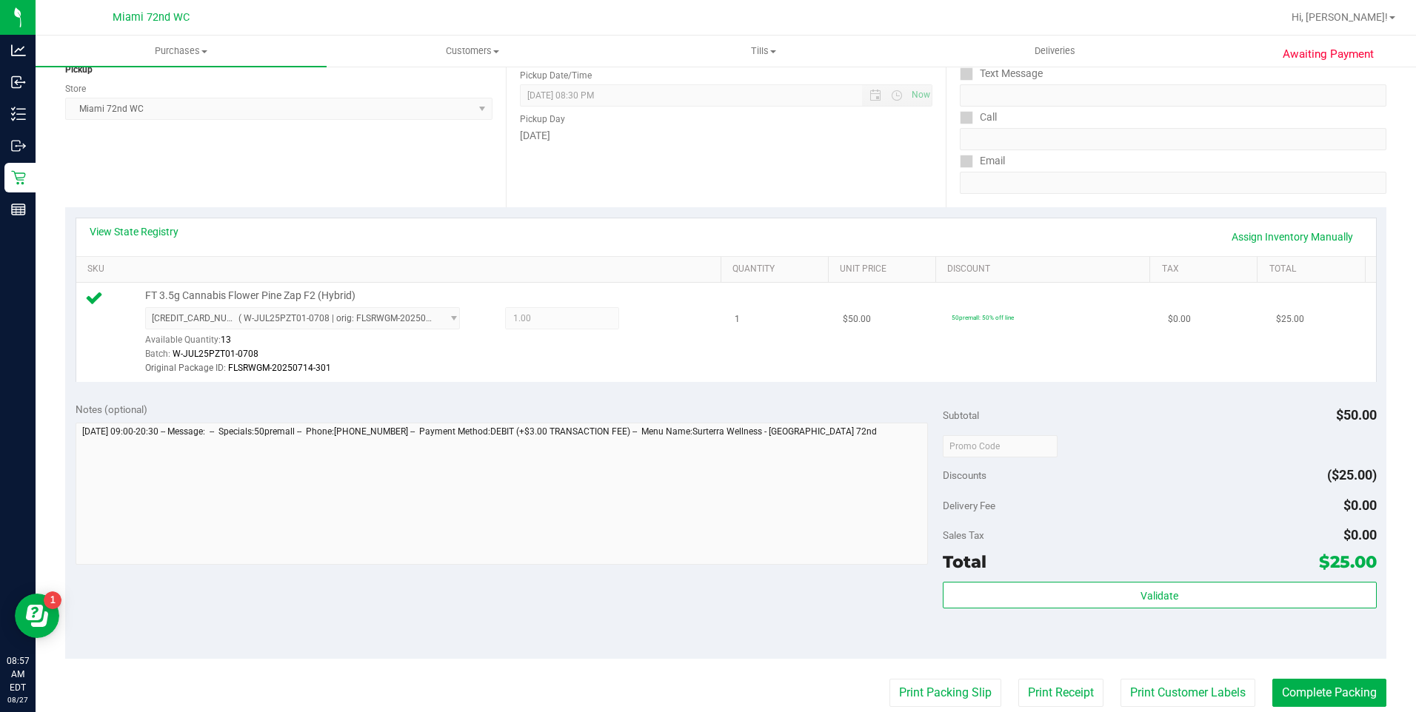
scroll to position [222, 0]
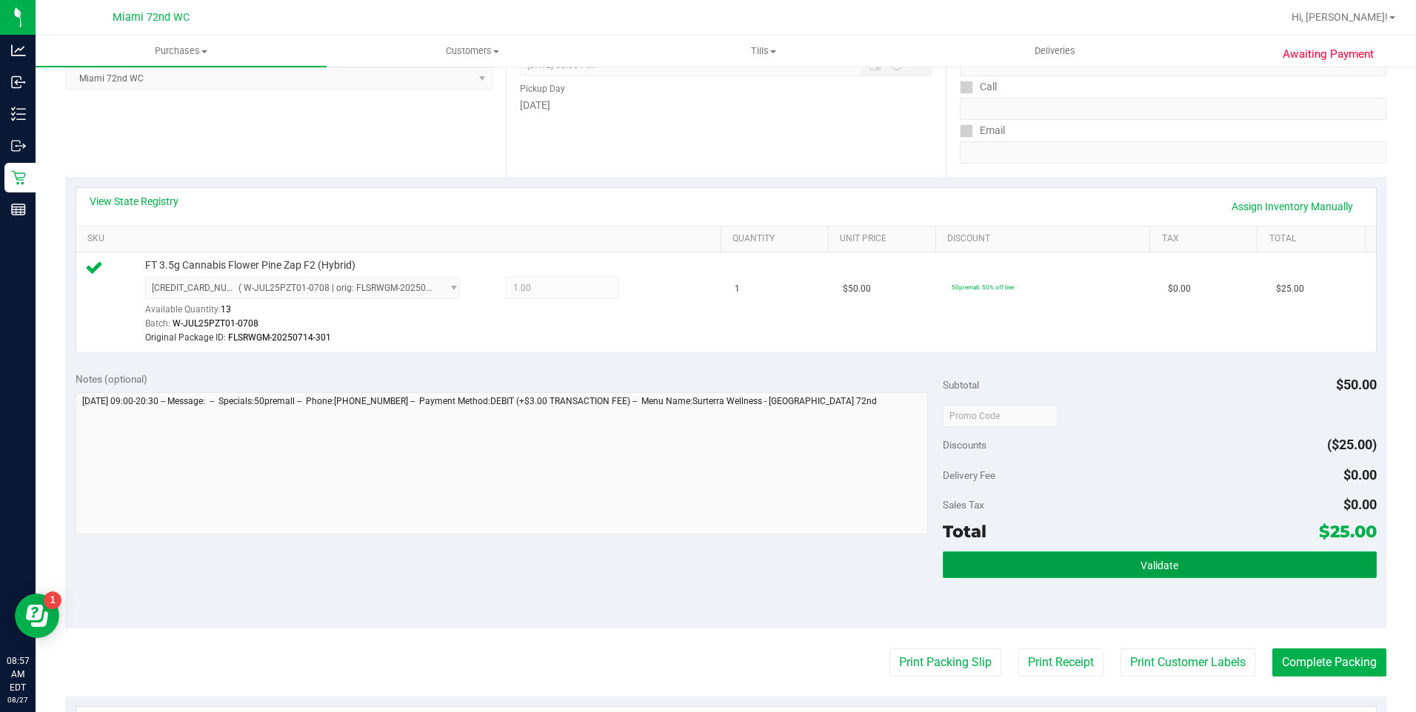
click at [1140, 558] on button "Validate" at bounding box center [1160, 565] width 434 height 27
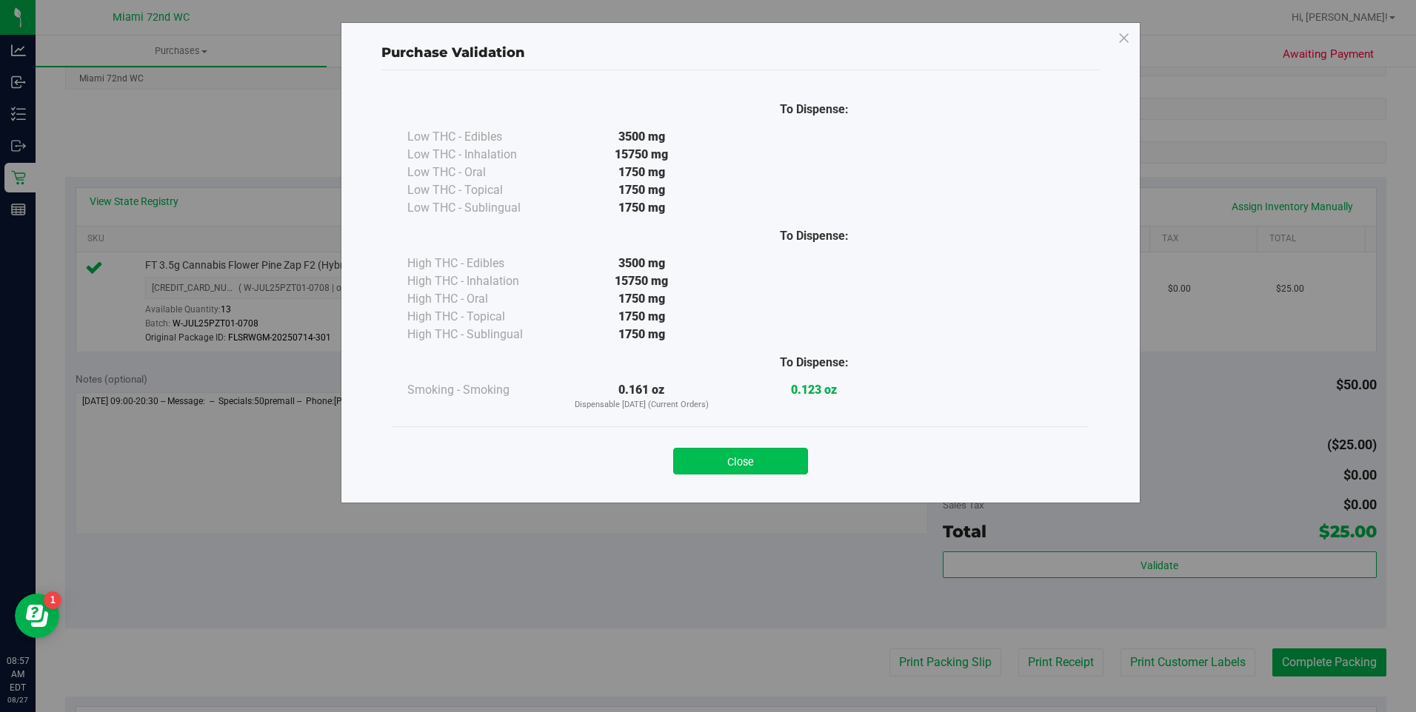
click at [744, 464] on button "Close" at bounding box center [740, 461] width 135 height 27
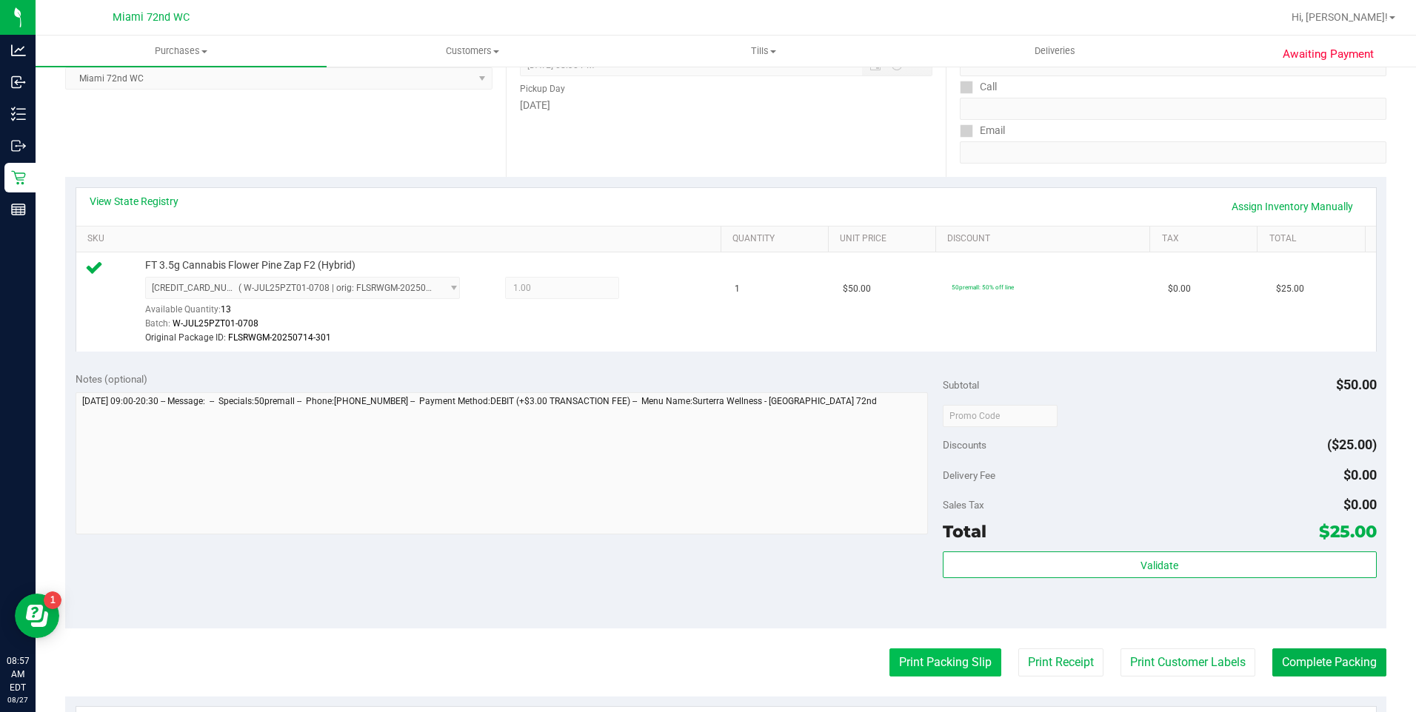
click at [948, 666] on button "Print Packing Slip" at bounding box center [945, 663] width 112 height 28
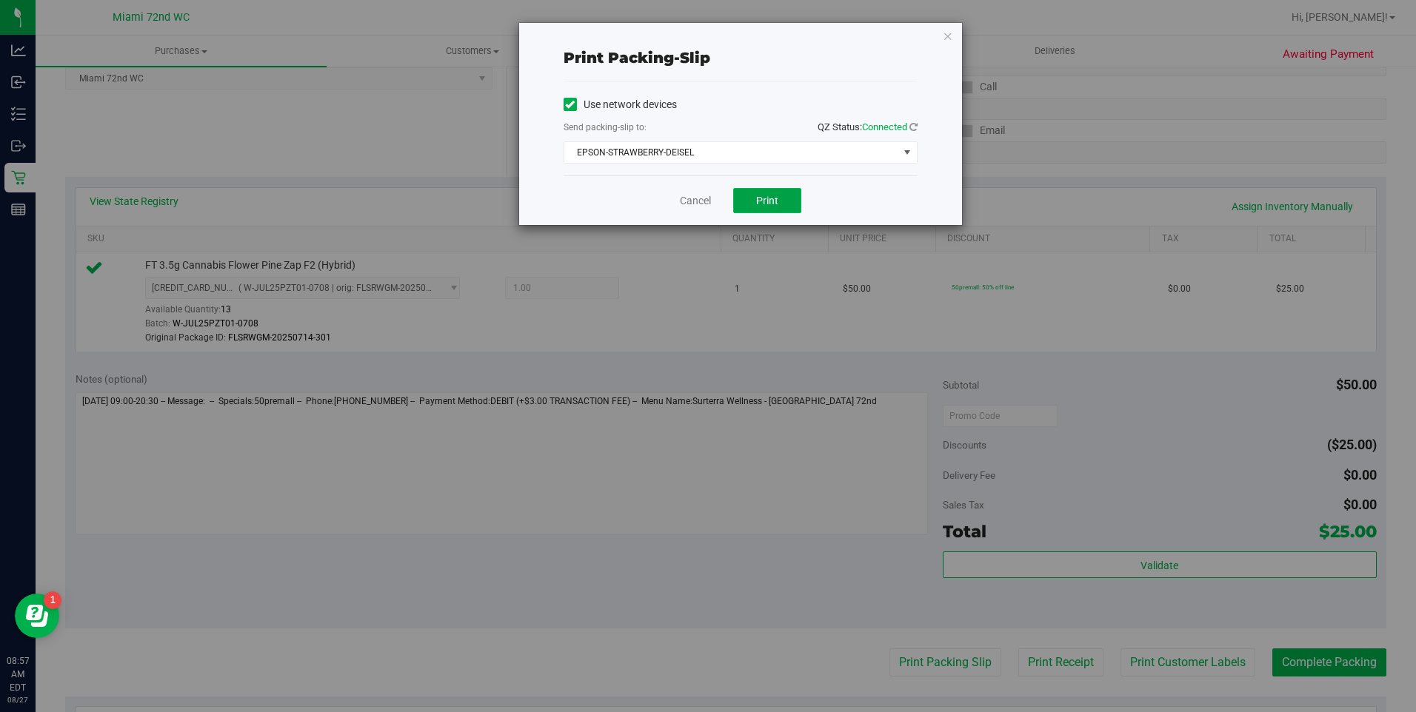
click at [780, 201] on button "Print" at bounding box center [767, 200] width 68 height 25
click at [698, 195] on link "Cancel" at bounding box center [695, 201] width 31 height 16
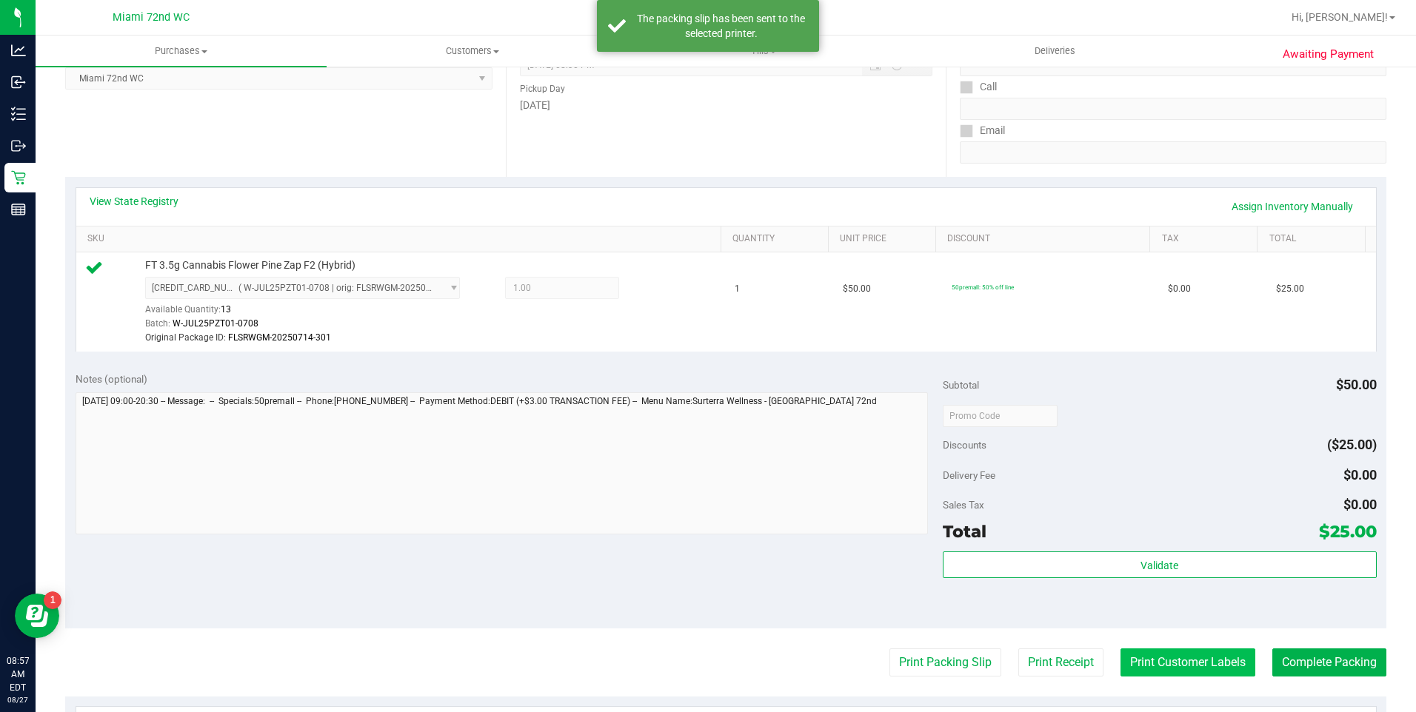
click at [1120, 673] on button "Print Customer Labels" at bounding box center [1187, 663] width 135 height 28
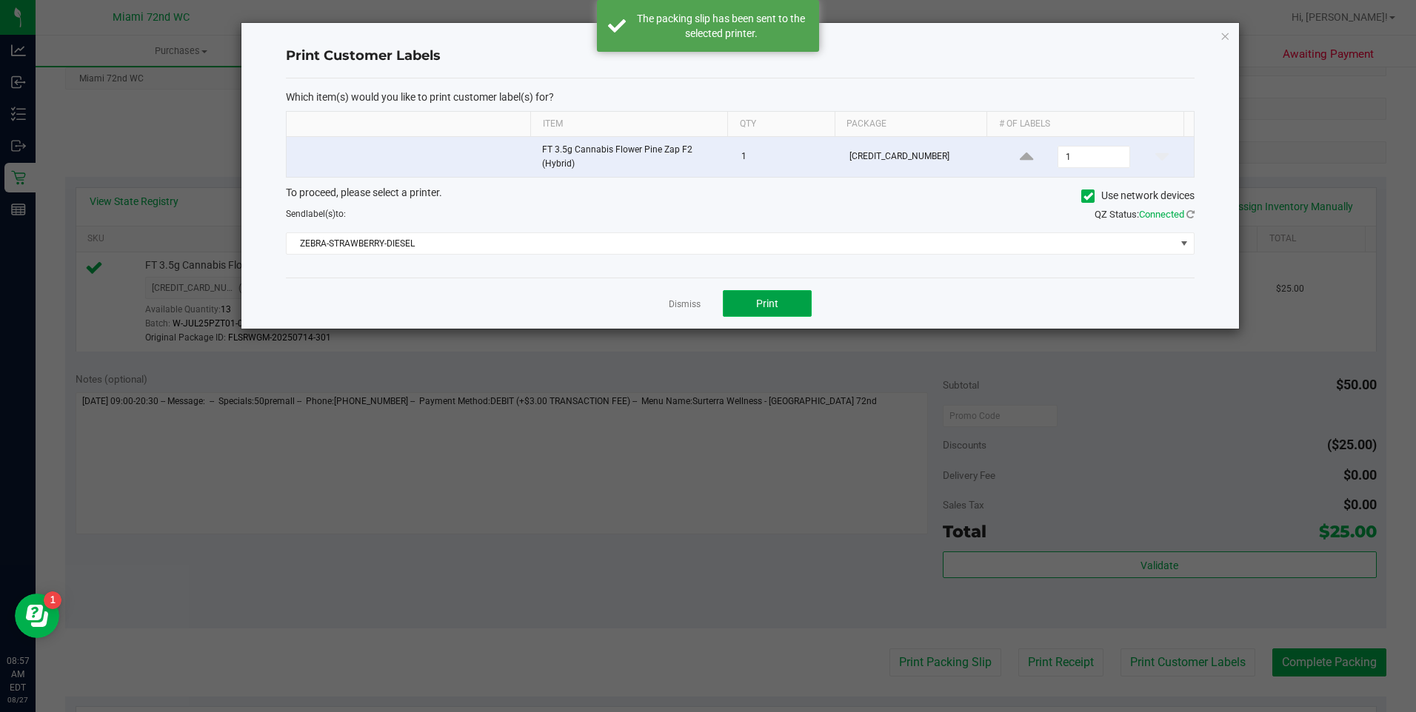
click at [783, 308] on button "Print" at bounding box center [767, 303] width 89 height 27
click at [677, 304] on link "Dismiss" at bounding box center [685, 304] width 32 height 13
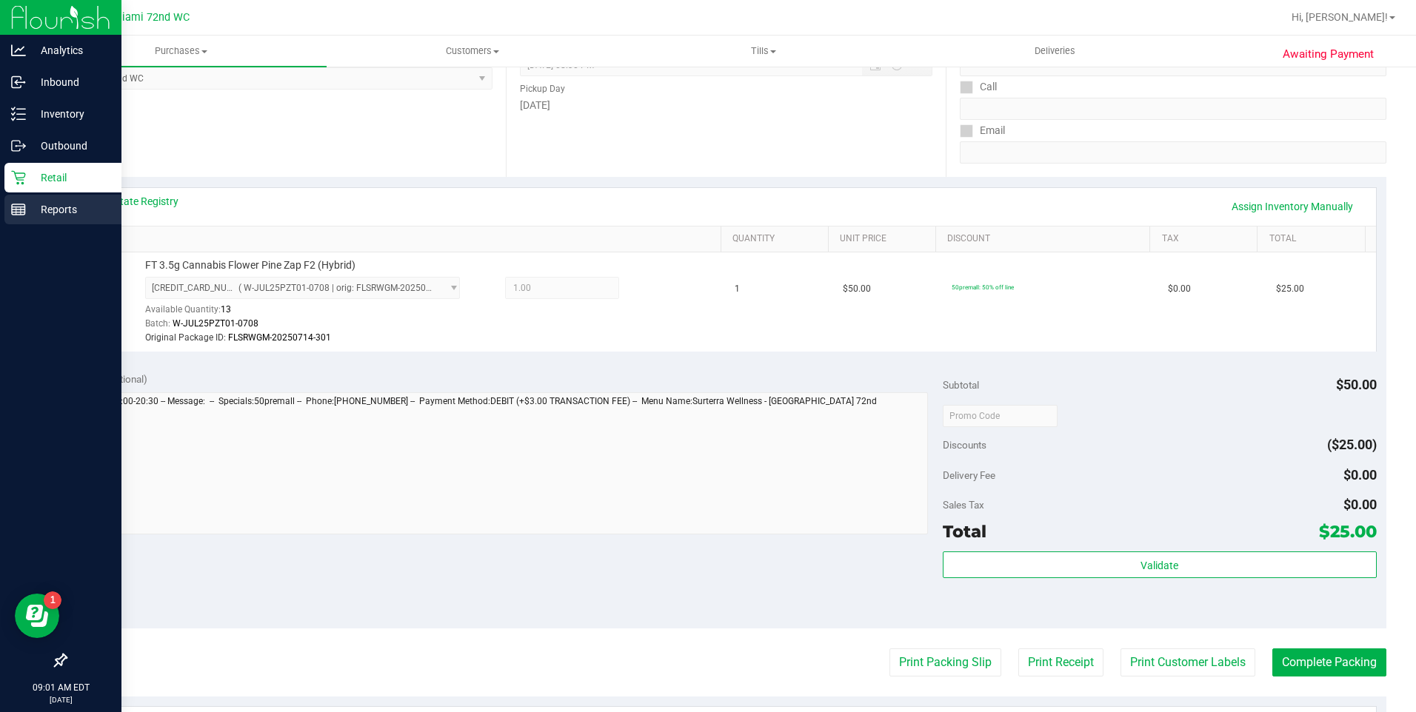
click at [79, 207] on p "Reports" at bounding box center [70, 210] width 89 height 18
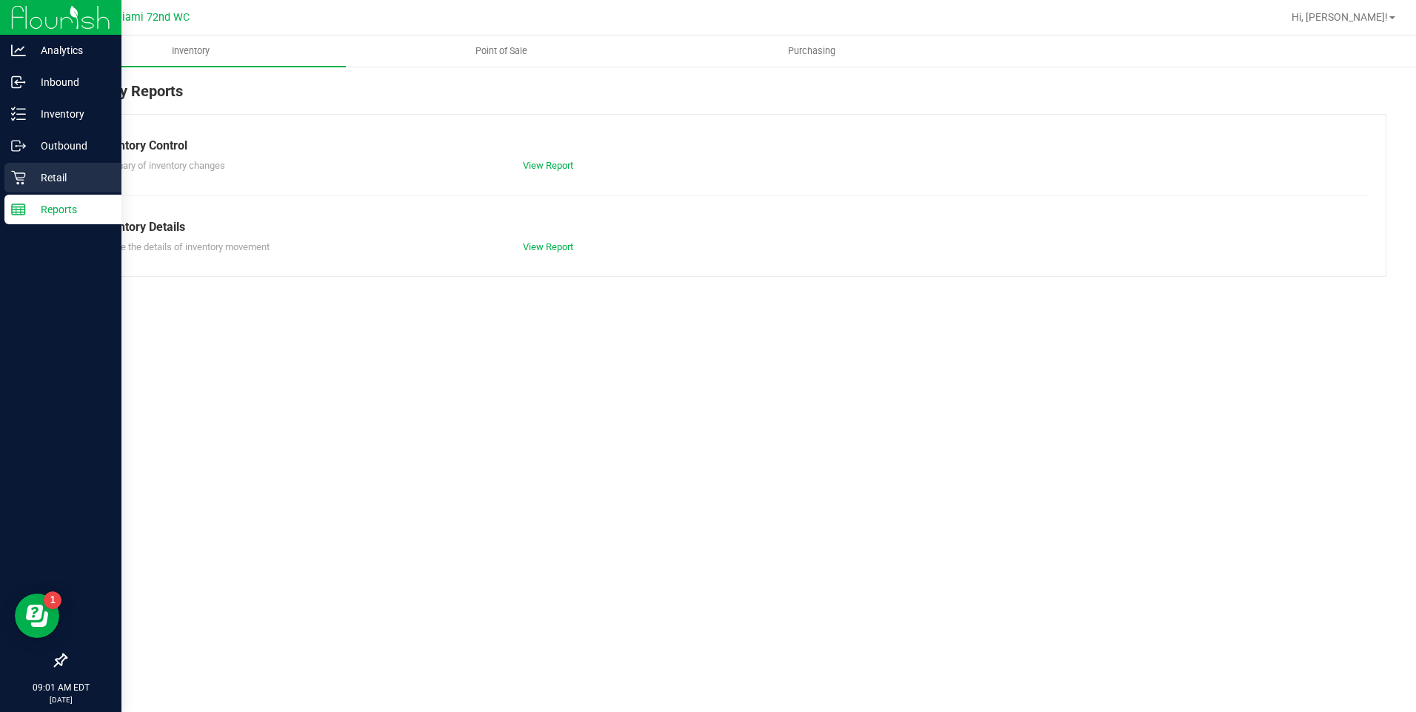
click at [25, 180] on icon at bounding box center [18, 177] width 15 height 15
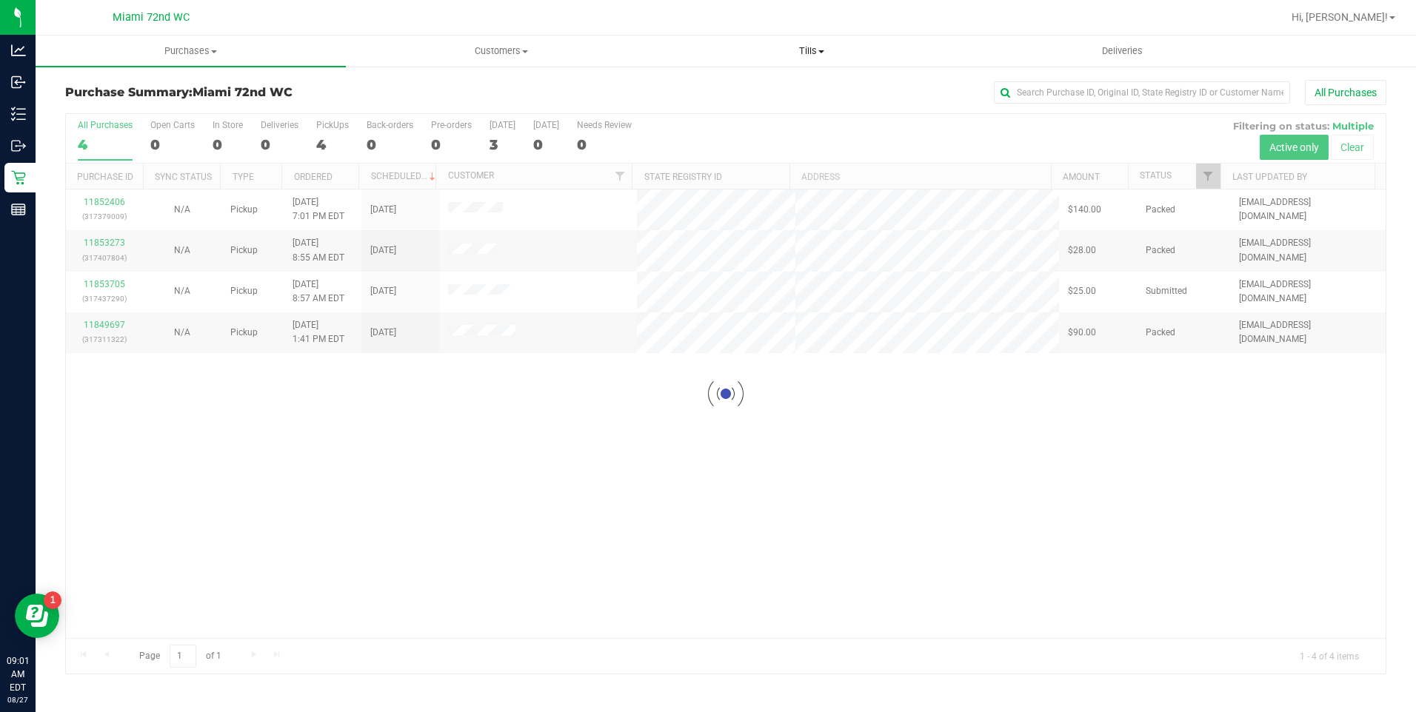
click at [803, 53] on span "Tills" at bounding box center [811, 50] width 309 height 13
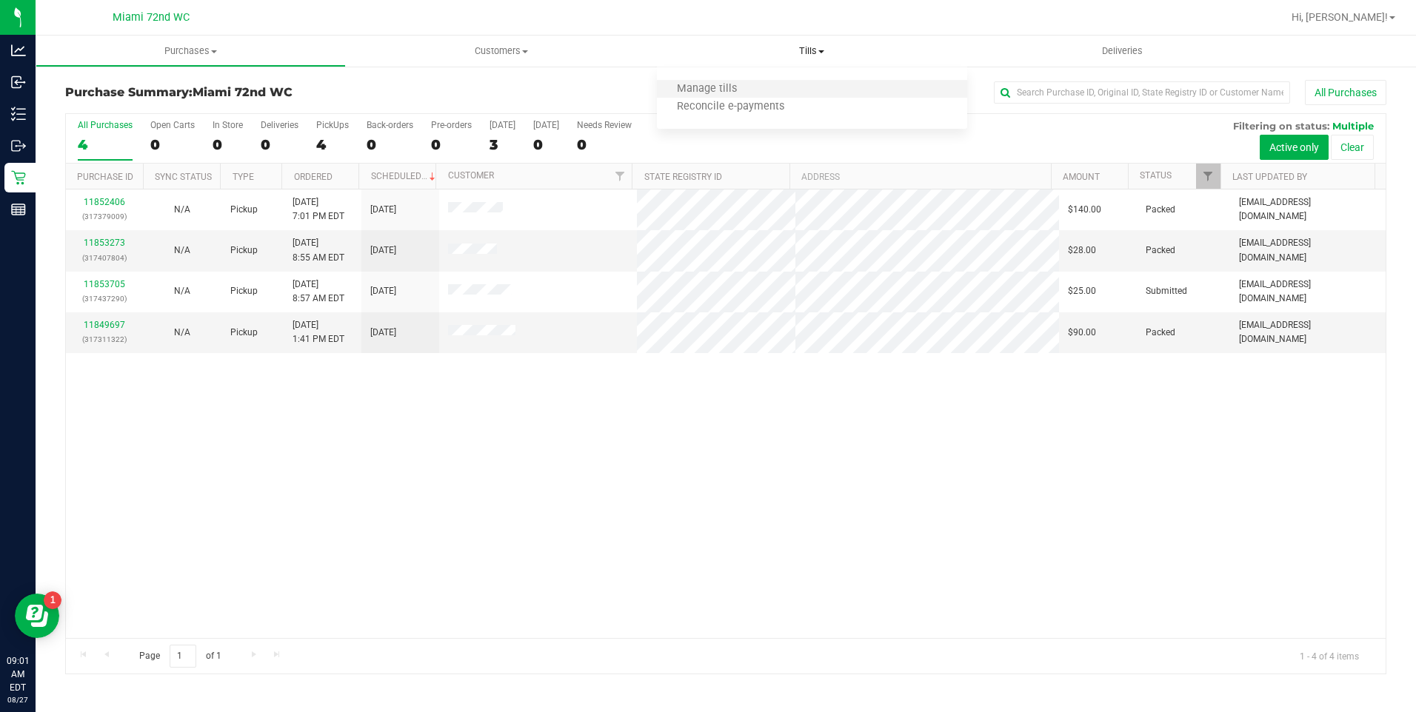
click at [773, 86] on li "Manage tills" at bounding box center [812, 90] width 310 height 18
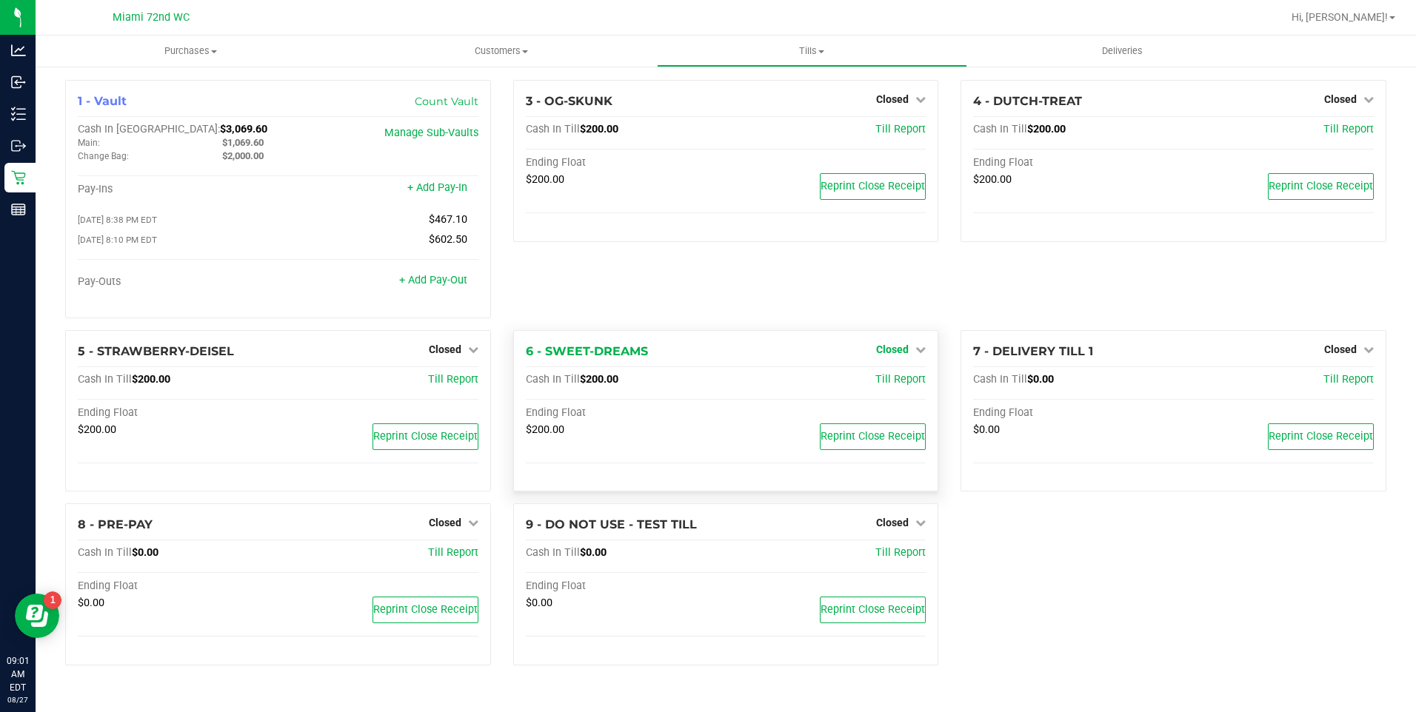
click at [905, 352] on span "Closed" at bounding box center [892, 350] width 33 height 12
click at [900, 380] on link "Open Till" at bounding box center [891, 380] width 39 height 12
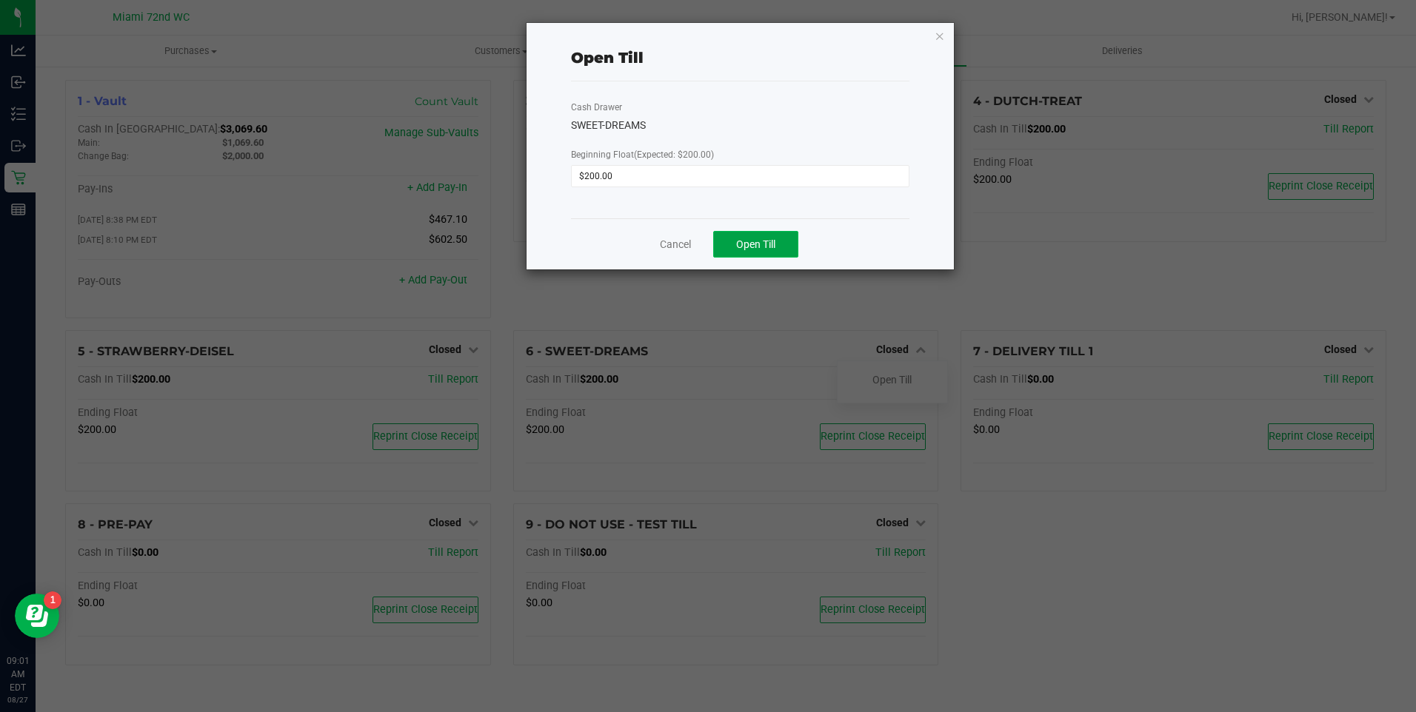
click at [744, 257] on button "Open Till" at bounding box center [755, 244] width 85 height 27
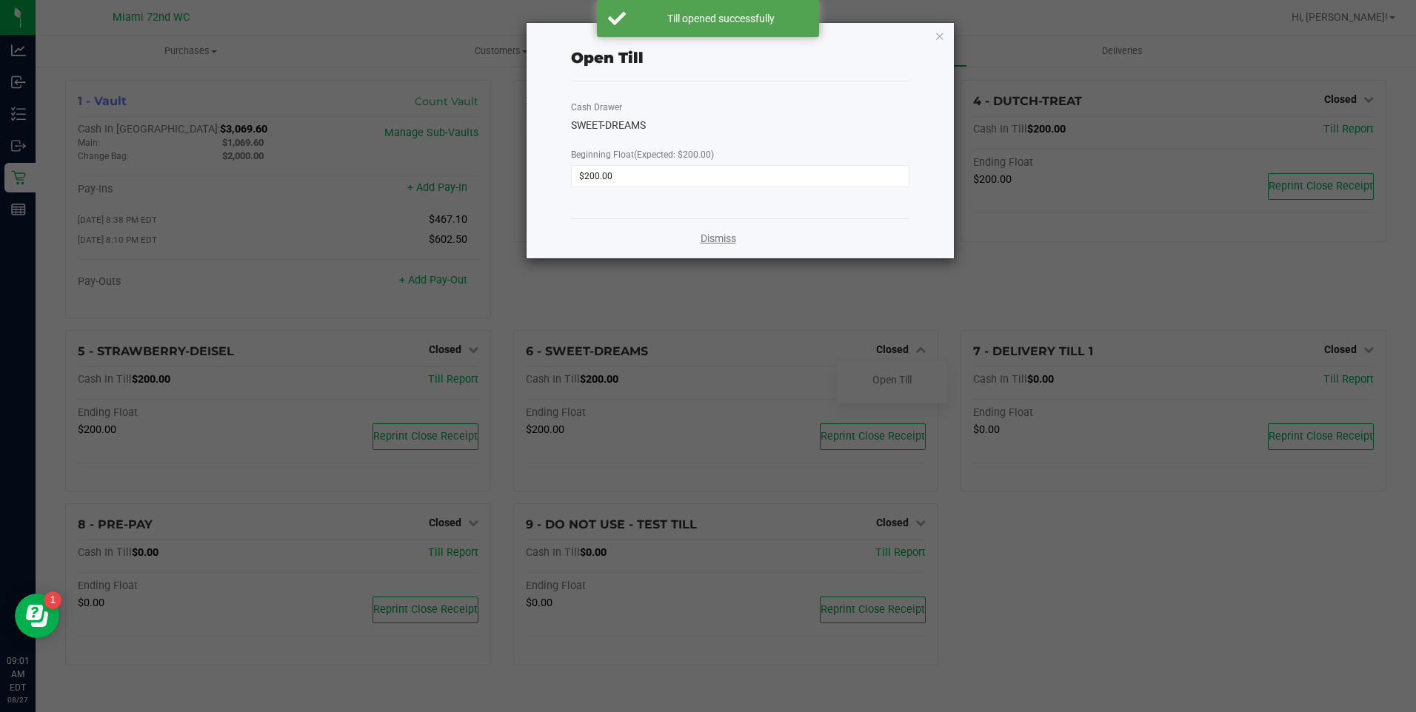
click at [709, 238] on link "Dismiss" at bounding box center [718, 239] width 36 height 16
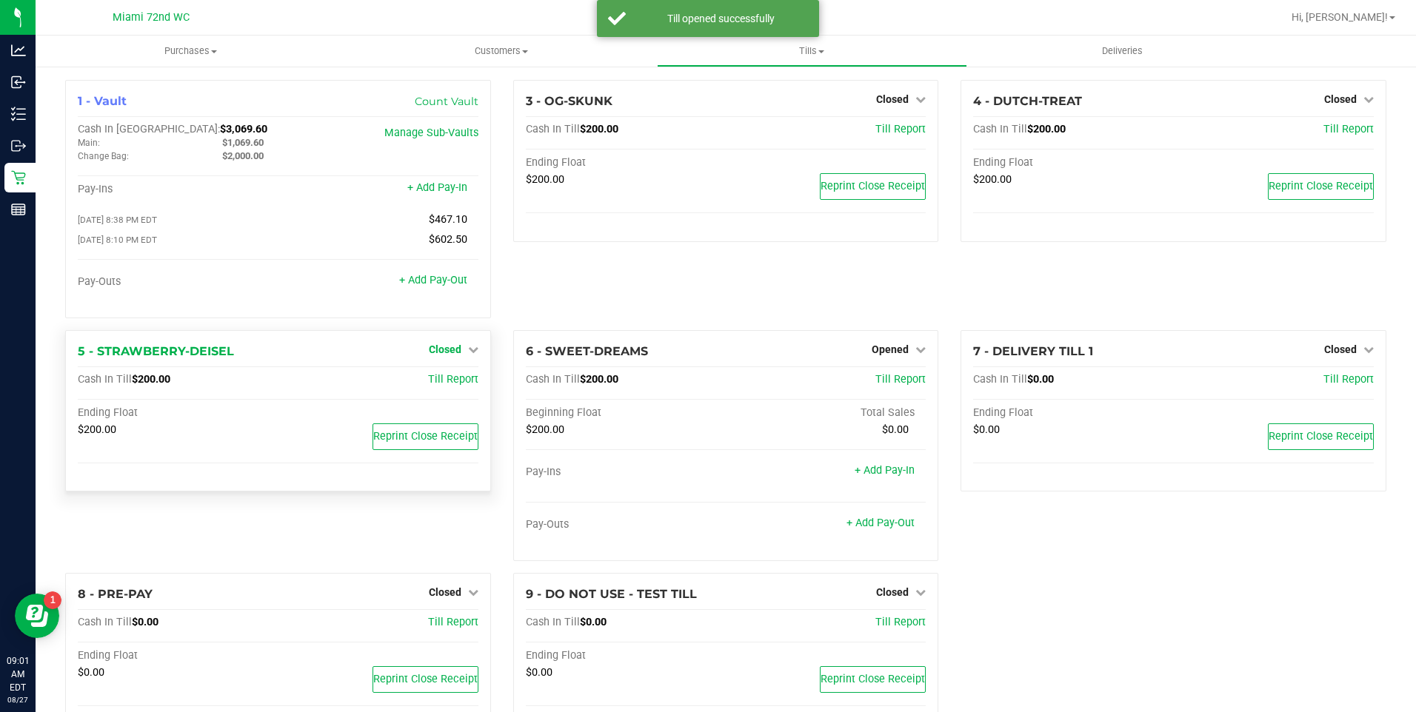
click at [468, 348] on icon at bounding box center [473, 349] width 10 height 10
click at [461, 375] on div "Open Till" at bounding box center [444, 380] width 110 height 19
click at [461, 379] on link "Open Till" at bounding box center [444, 380] width 39 height 12
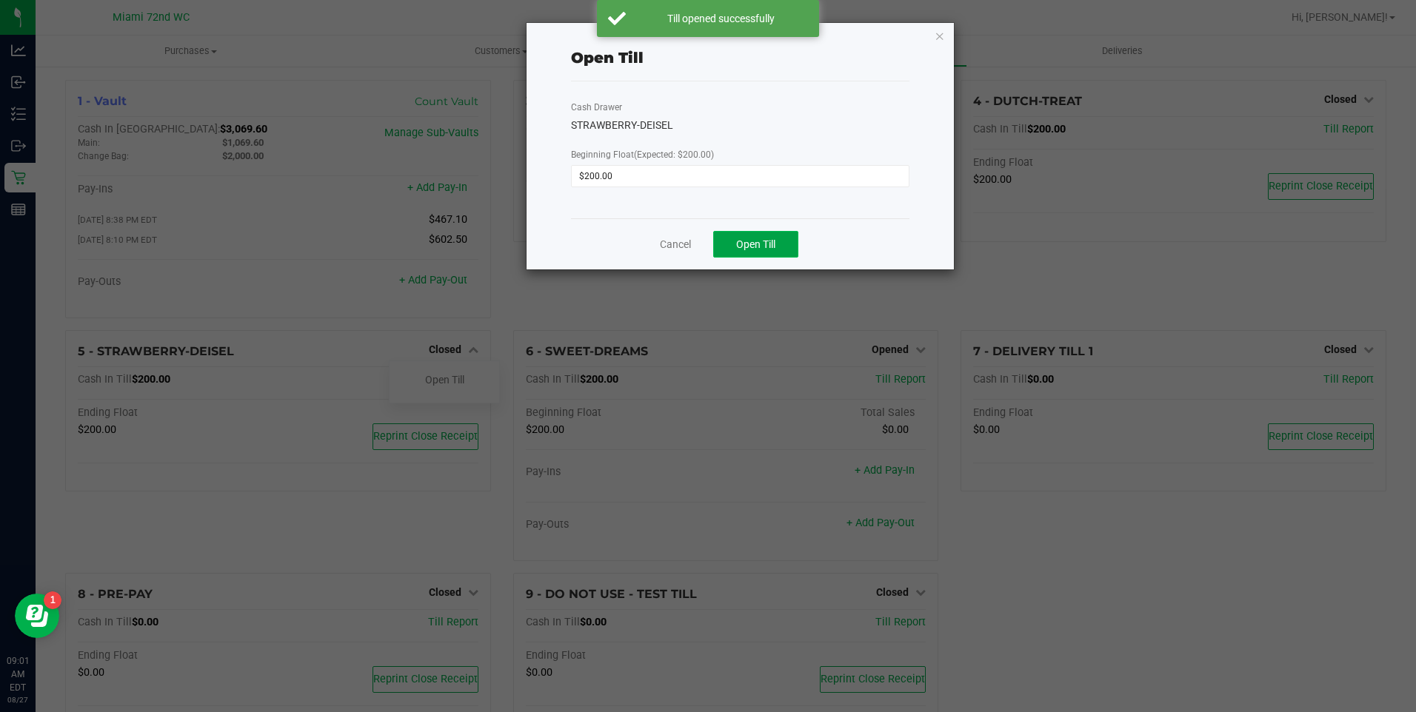
click at [774, 243] on span "Open Till" at bounding box center [755, 244] width 39 height 12
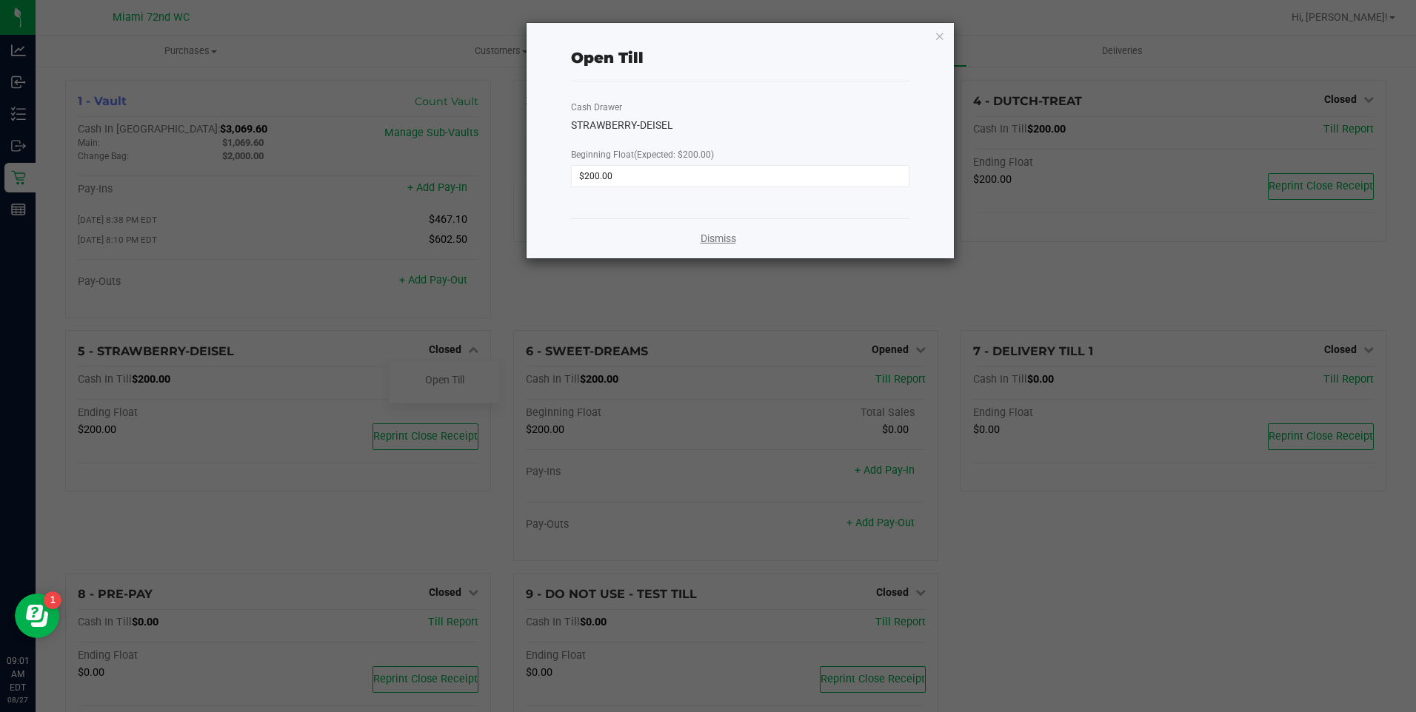
click at [714, 240] on link "Dismiss" at bounding box center [718, 239] width 36 height 16
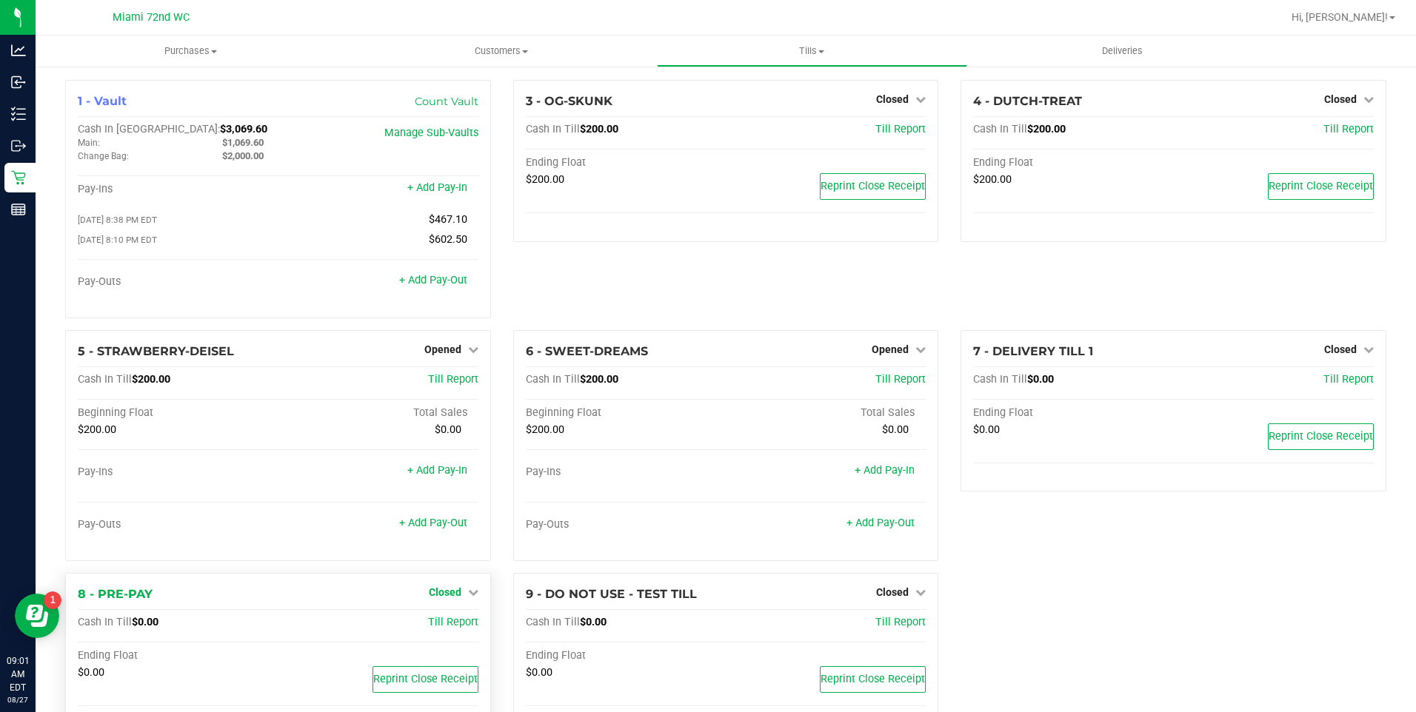
click at [443, 598] on span "Closed" at bounding box center [445, 592] width 33 height 12
click at [443, 625] on link "Open Till" at bounding box center [444, 623] width 39 height 12
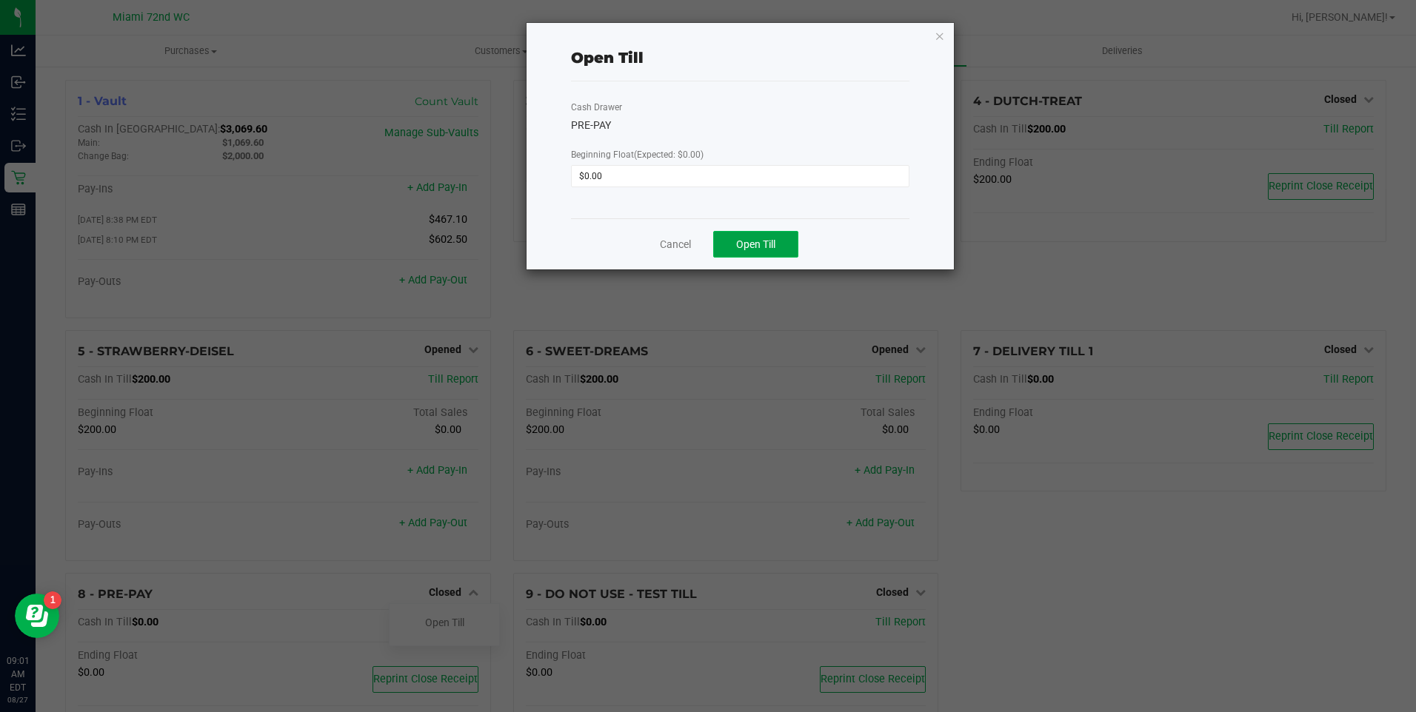
click at [734, 246] on button "Open Till" at bounding box center [755, 244] width 85 height 27
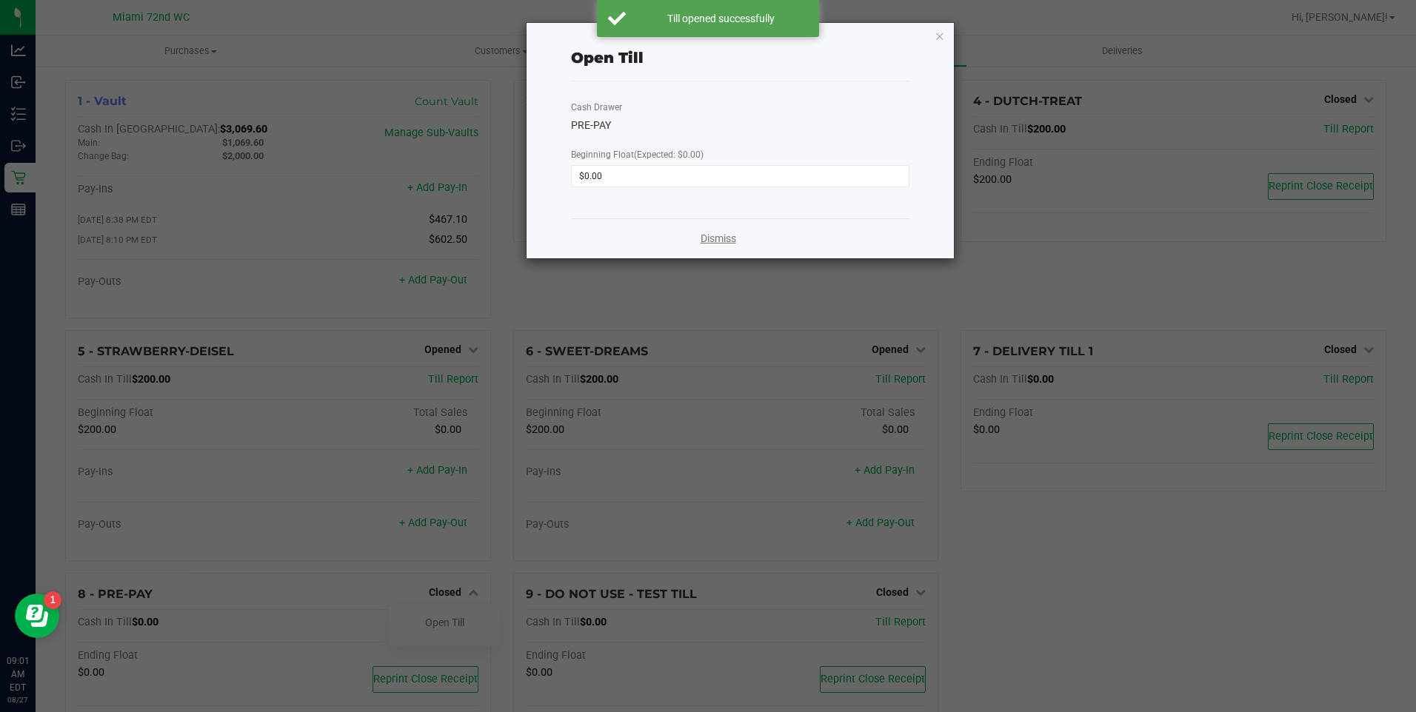
click at [714, 238] on link "Dismiss" at bounding box center [718, 239] width 36 height 16
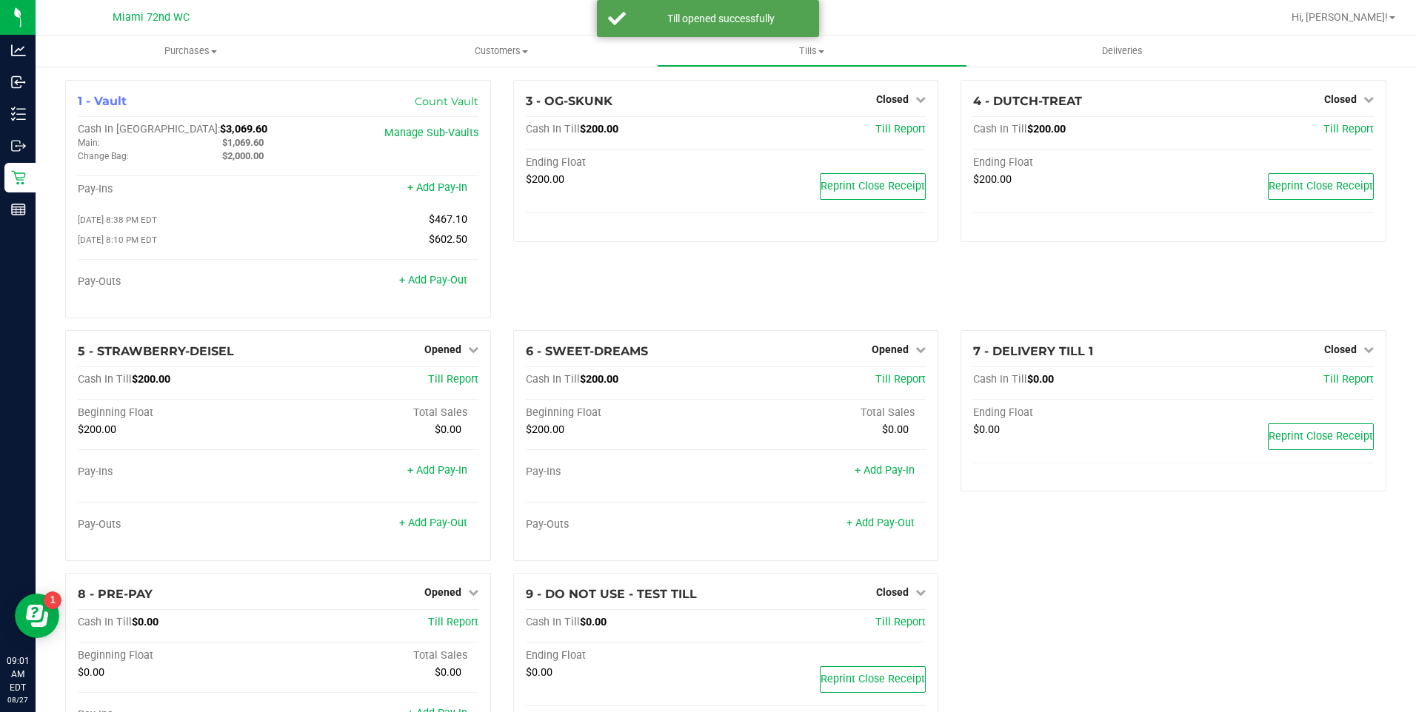
click at [1040, 300] on div "4 - DUTCH-TREAT Closed Open Till Cash In Till $200.00 Till Report Ending Float …" at bounding box center [1173, 205] width 448 height 250
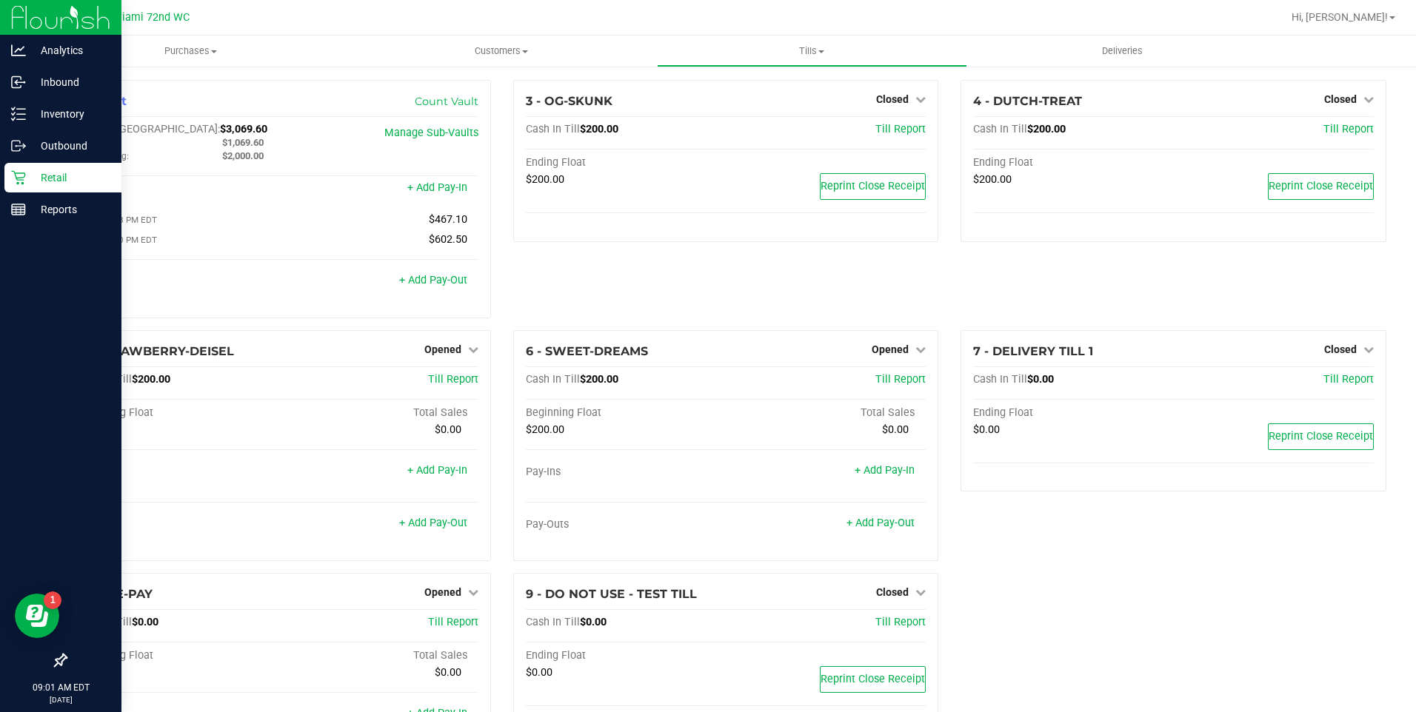
click at [12, 189] on div "Retail" at bounding box center [62, 178] width 117 height 30
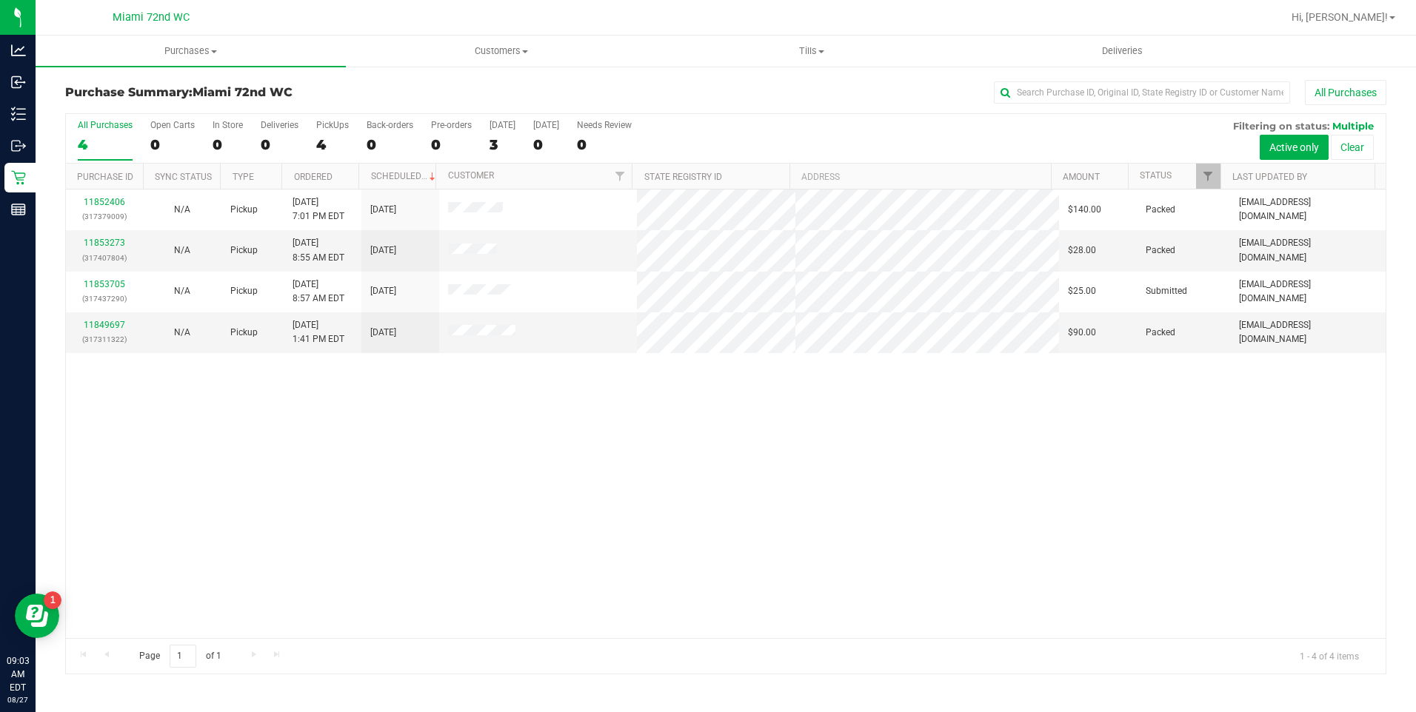
click at [588, 512] on div "11852406 (317379009) N/A Pickup [DATE] 7:01 PM EDT 8/27/2025 $140.00 Packed [EM…" at bounding box center [725, 414] width 1319 height 449
